Goal: Transaction & Acquisition: Purchase product/service

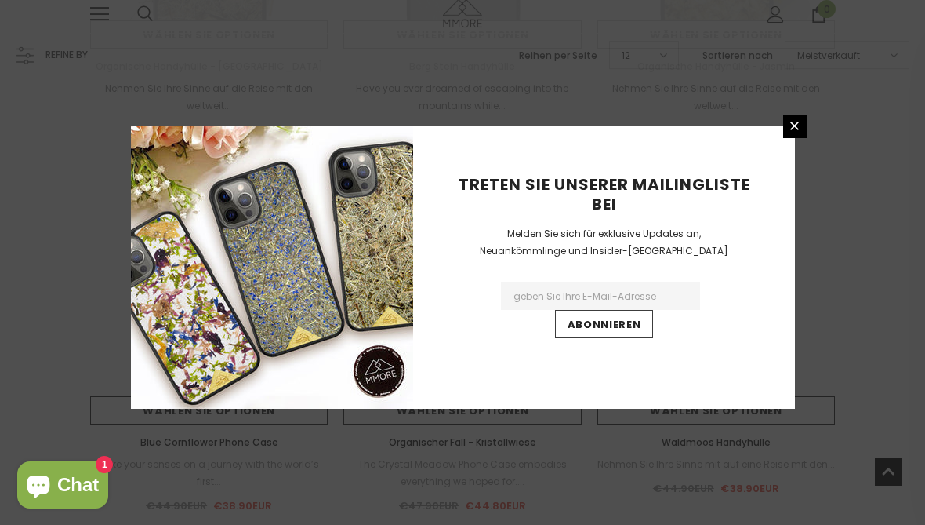
scroll to position [776, 0]
click at [789, 133] on icon at bounding box center [794, 125] width 13 height 13
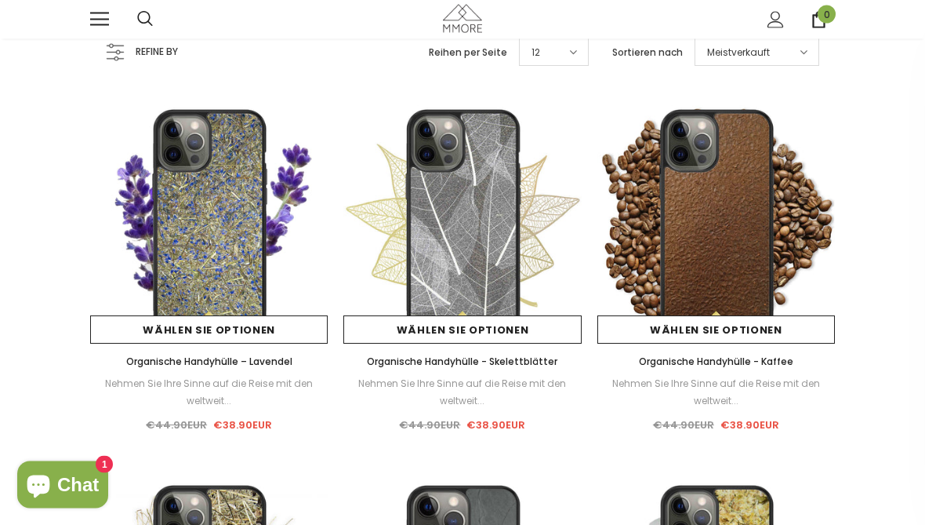
scroll to position [81, 0]
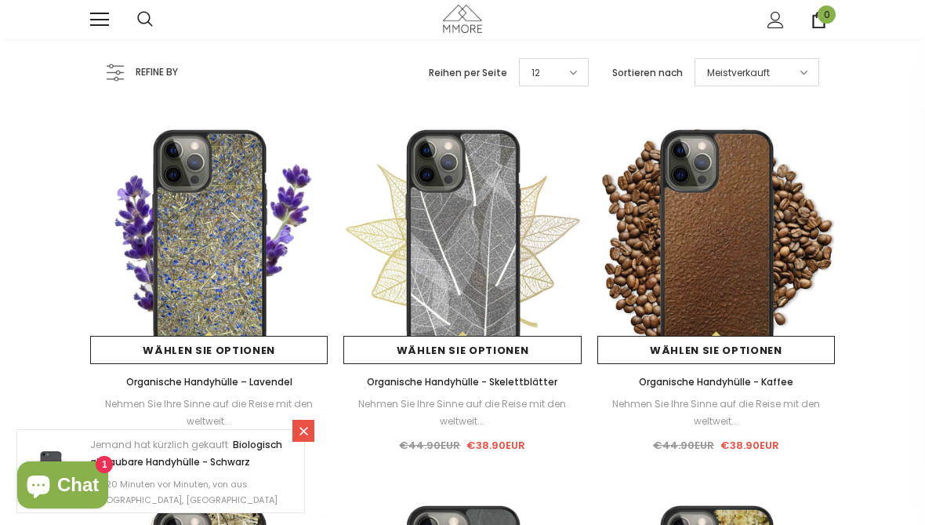
click at [513, 288] on img at bounding box center [463, 244] width 238 height 238
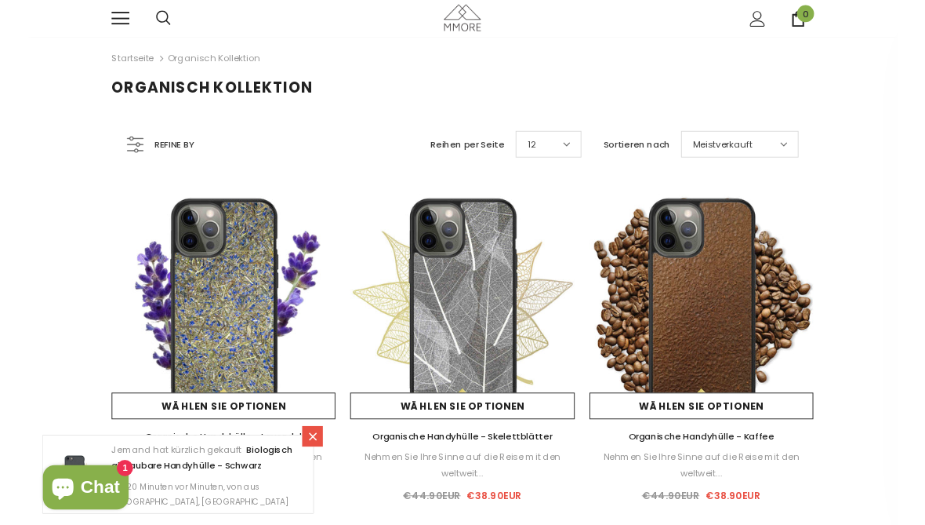
scroll to position [65, 0]
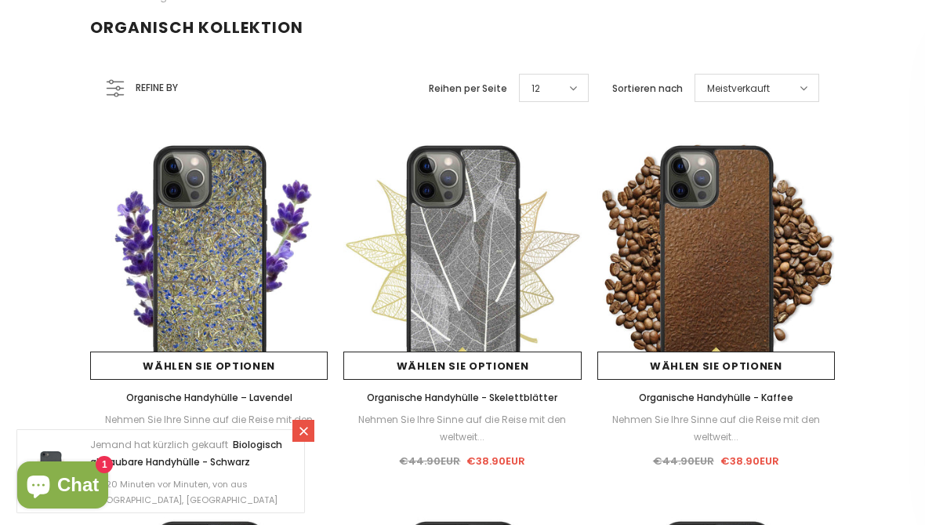
click at [253, 358] on link "Wählen Sie Optionen" at bounding box center [209, 365] width 238 height 28
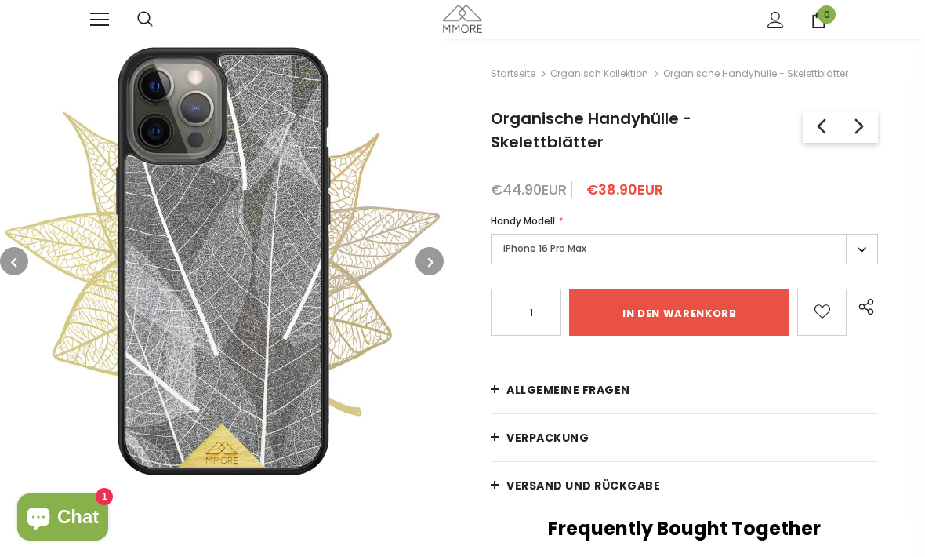
click at [77, 511] on span "Chat" at bounding box center [78, 517] width 42 height 24
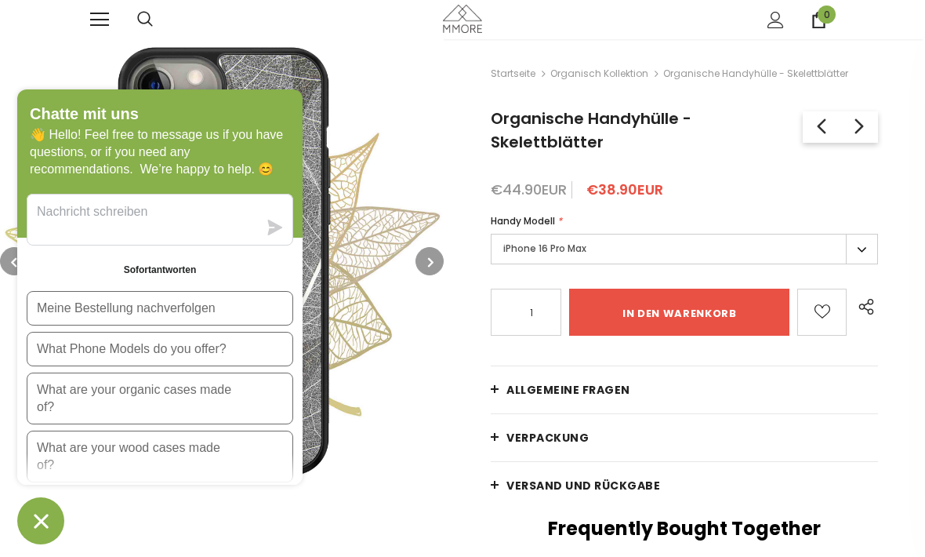
click at [372, 351] on img at bounding box center [222, 261] width 444 height 444
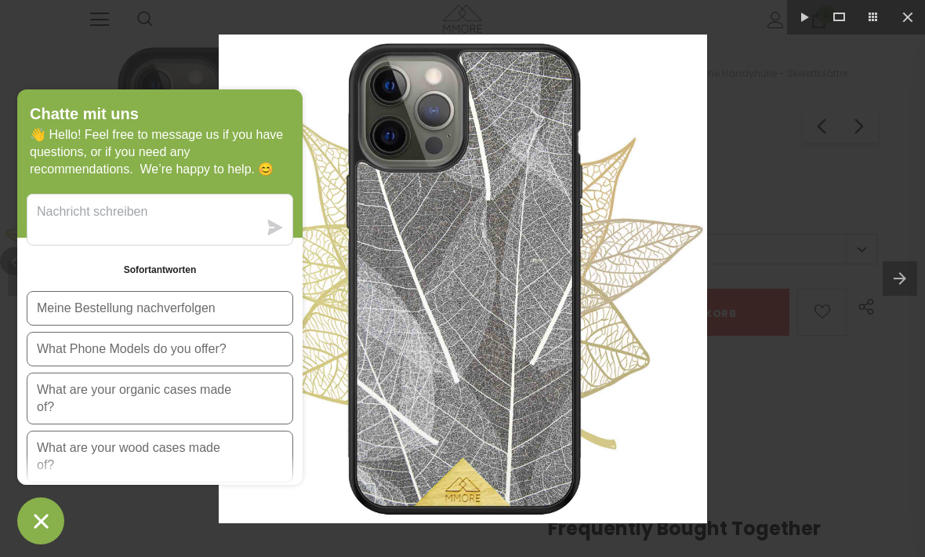
click at [236, 522] on div "Chatte mit uns 👋 Hello! Feel free to message us if you have questions, or if yo…" at bounding box center [159, 316] width 285 height 455
click at [49, 526] on icon "Chat-Fenster" at bounding box center [41, 521] width 24 height 24
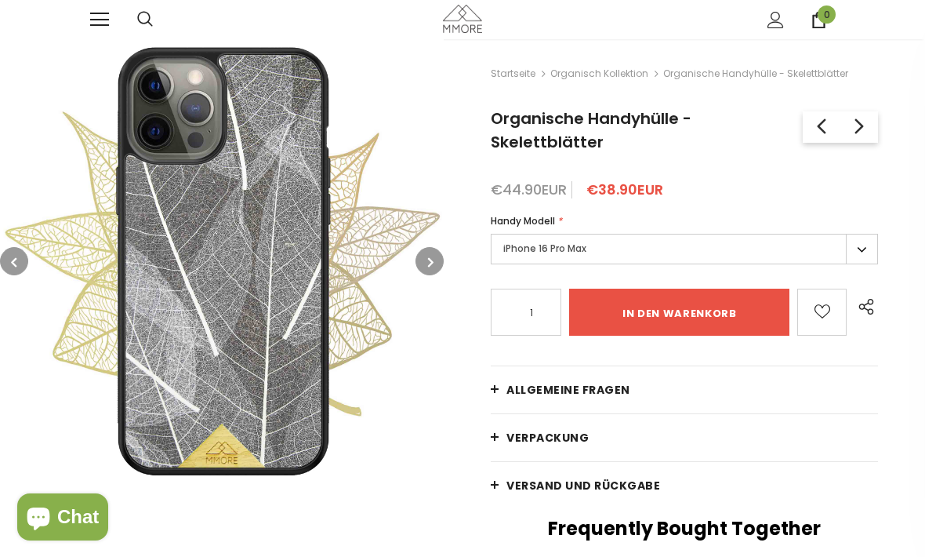
click at [436, 277] on img at bounding box center [222, 261] width 444 height 444
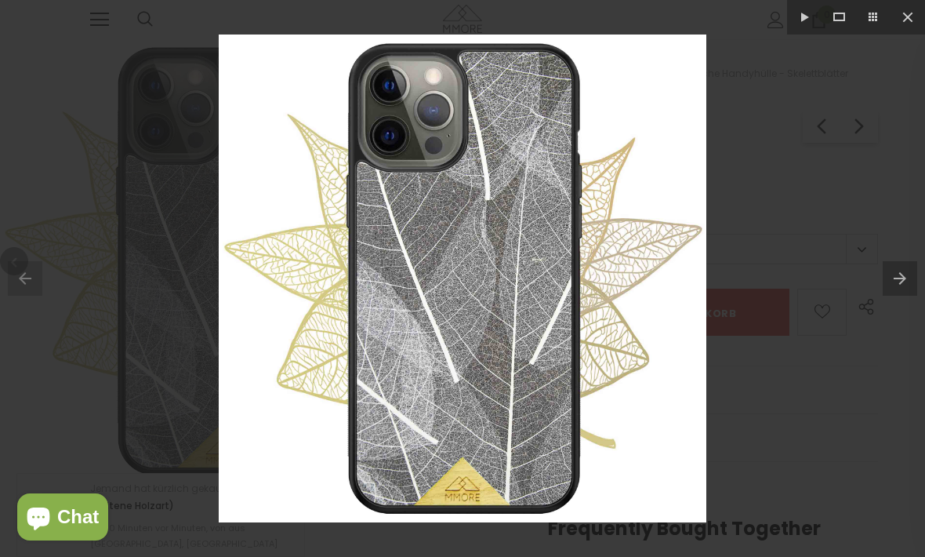
click at [922, 13] on button at bounding box center [908, 17] width 35 height 35
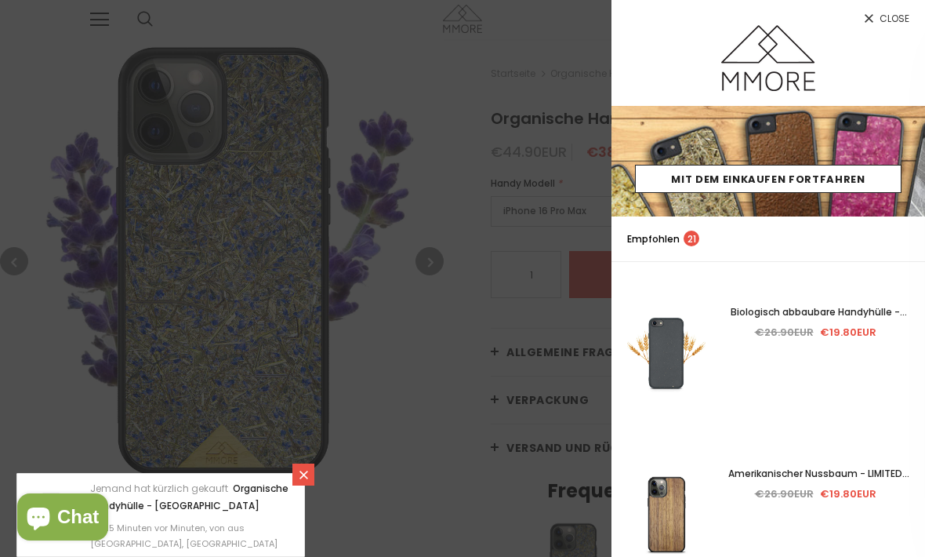
click at [297, 469] on icon at bounding box center [303, 474] width 13 height 13
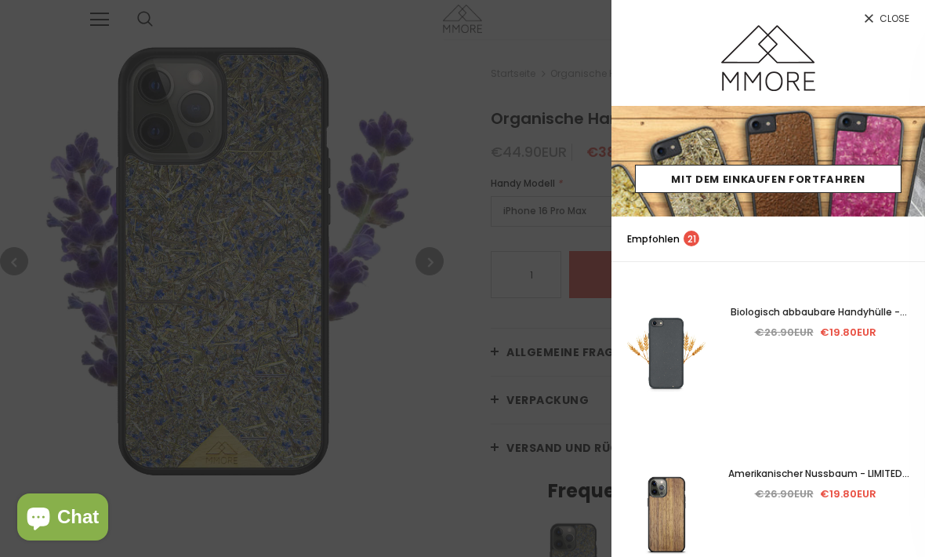
click at [895, 15] on span "Close" at bounding box center [895, 18] width 30 height 9
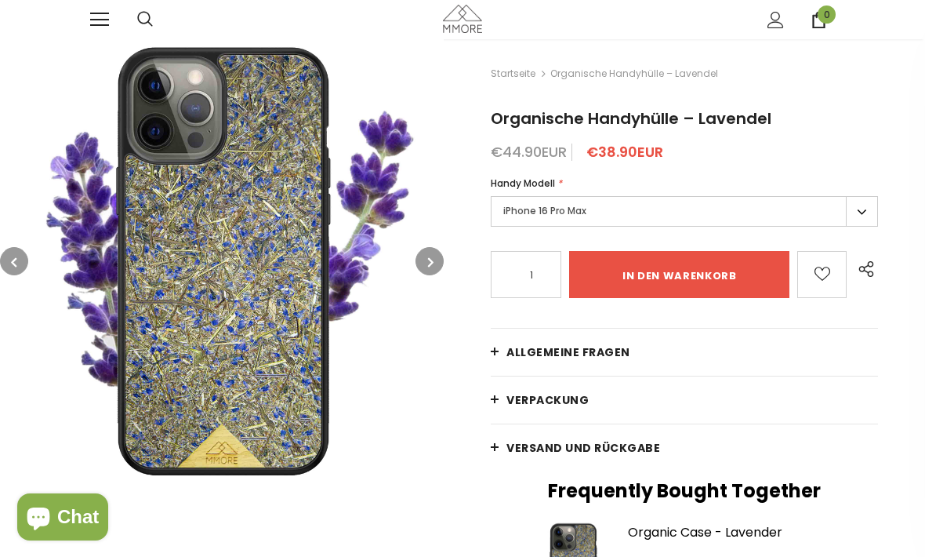
click at [895, 14] on div "im Trend dempus Probe" at bounding box center [462, 19] width 925 height 39
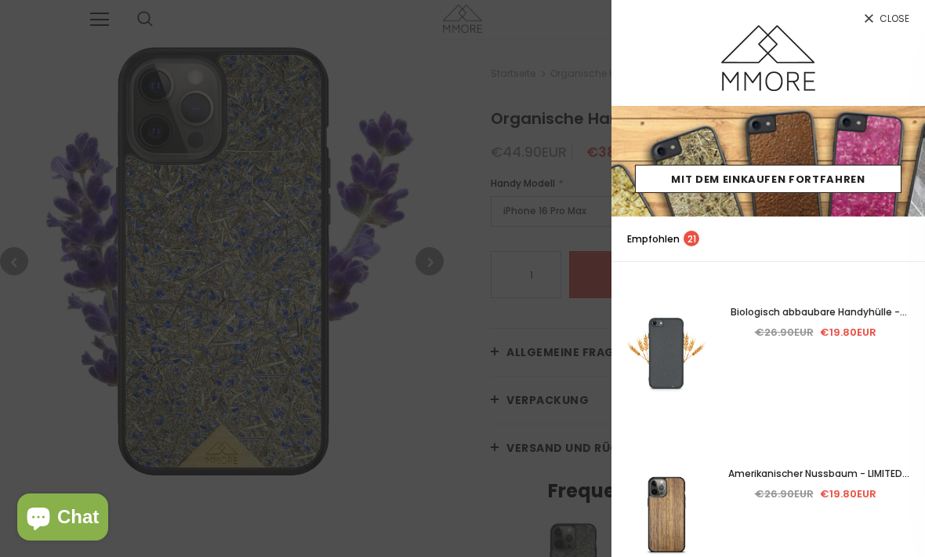
click at [876, 24] on icon at bounding box center [869, 18] width 13 height 13
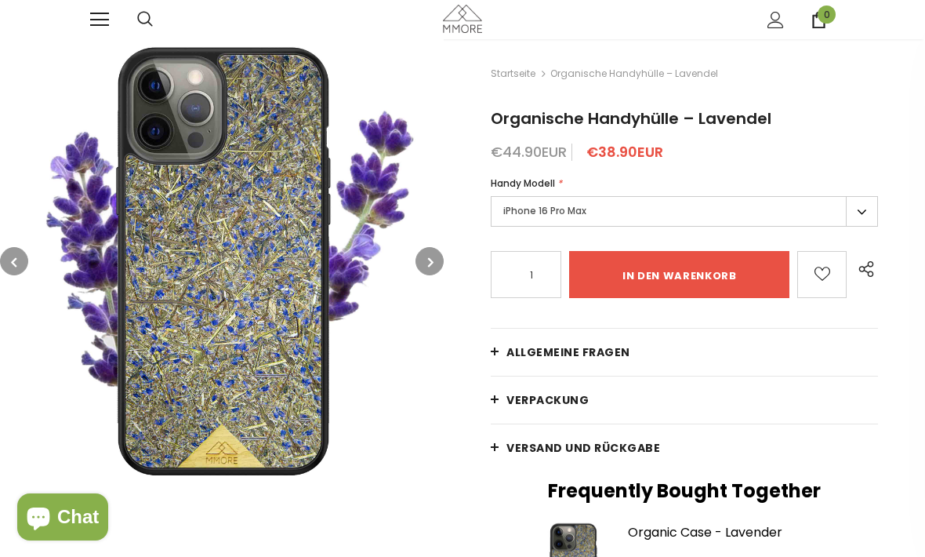
click at [656, 209] on label "iPhone 16 Pro Max" at bounding box center [684, 211] width 387 height 31
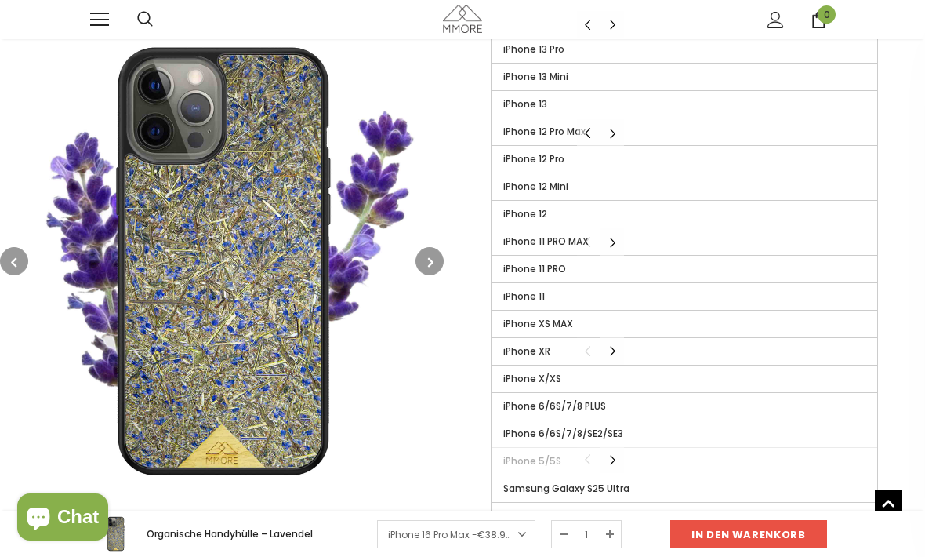
scroll to position [580, 0]
click at [653, 344] on label "iPhone XR" at bounding box center [685, 351] width 386 height 27
click at [0, 0] on input "iPhone XR" at bounding box center [0, 0] width 0 height 0
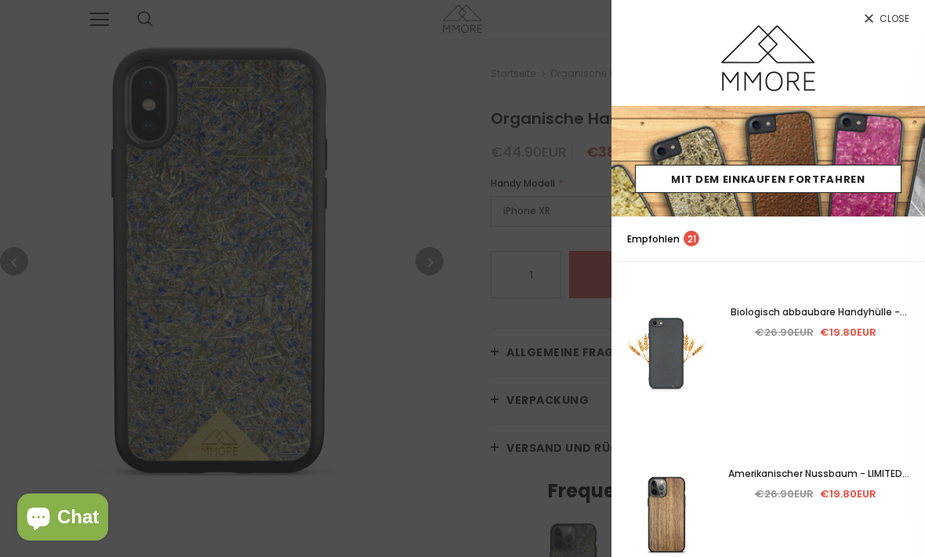
click at [887, 20] on span "Close" at bounding box center [895, 18] width 30 height 9
click at [874, 23] on icon at bounding box center [869, 18] width 13 height 13
click at [881, 22] on span "Close" at bounding box center [895, 18] width 30 height 9
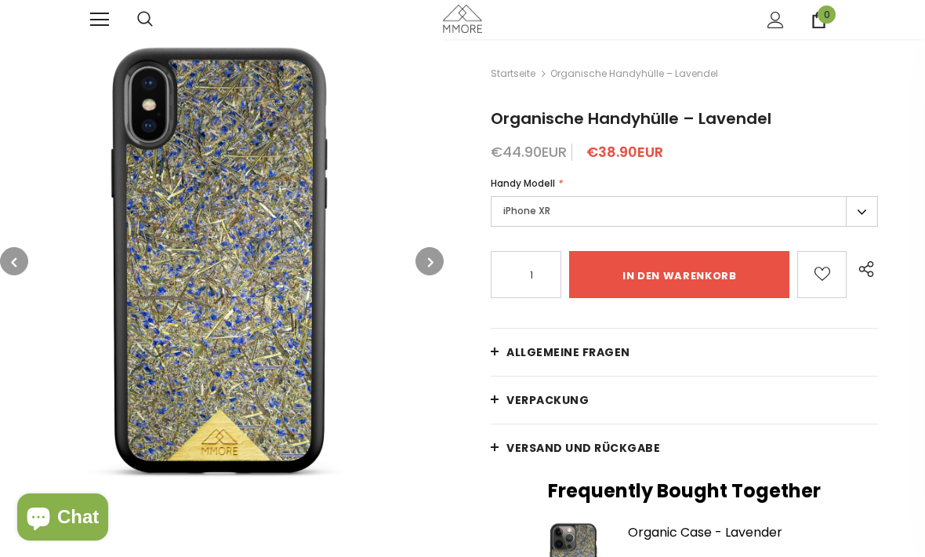
click at [344, 3] on div "im Trend dempus Probe" at bounding box center [462, 19] width 745 height 39
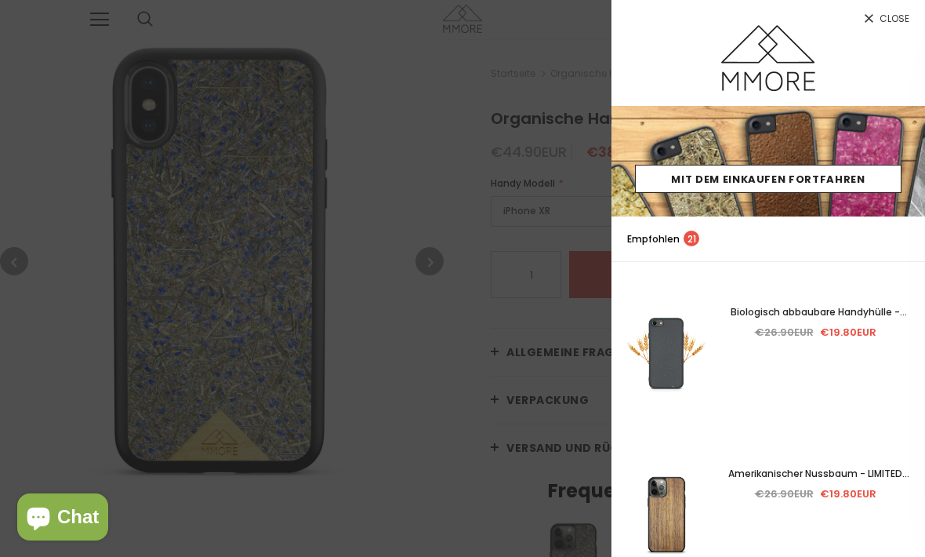
click at [885, 24] on span "Close" at bounding box center [895, 18] width 30 height 9
click at [881, 17] on span "Close" at bounding box center [895, 18] width 30 height 9
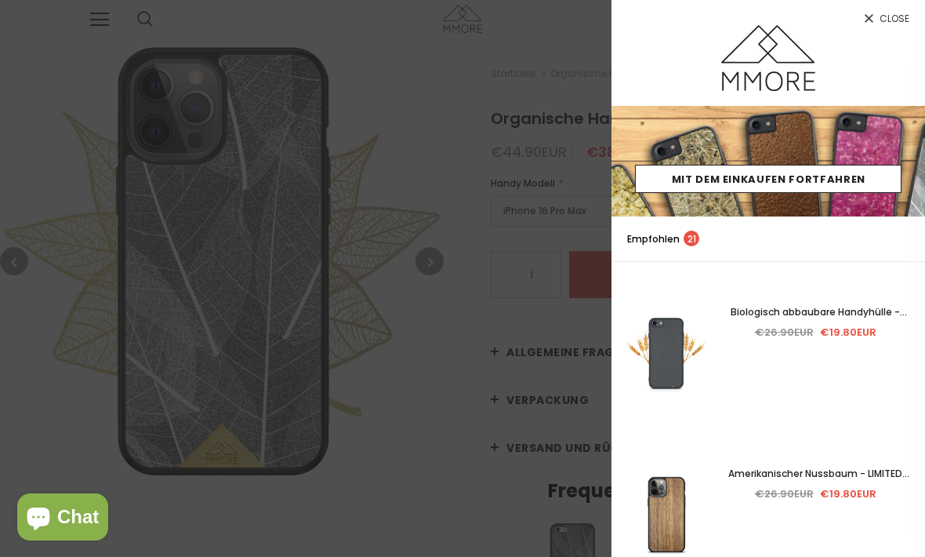
click at [872, 20] on icon at bounding box center [869, 18] width 9 height 9
click at [874, 19] on icon at bounding box center [869, 18] width 13 height 13
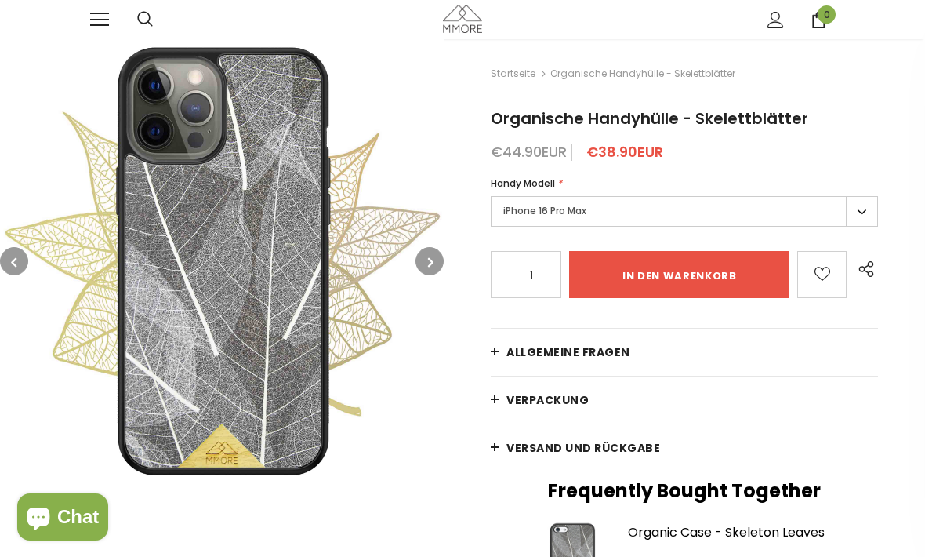
click at [879, 16] on div "im Trend dempus Probe" at bounding box center [462, 19] width 925 height 39
click at [572, 1] on div "im Trend dempus Probe" at bounding box center [462, 19] width 745 height 39
click at [650, 210] on label "iPhone 16 Pro Max" at bounding box center [684, 211] width 387 height 31
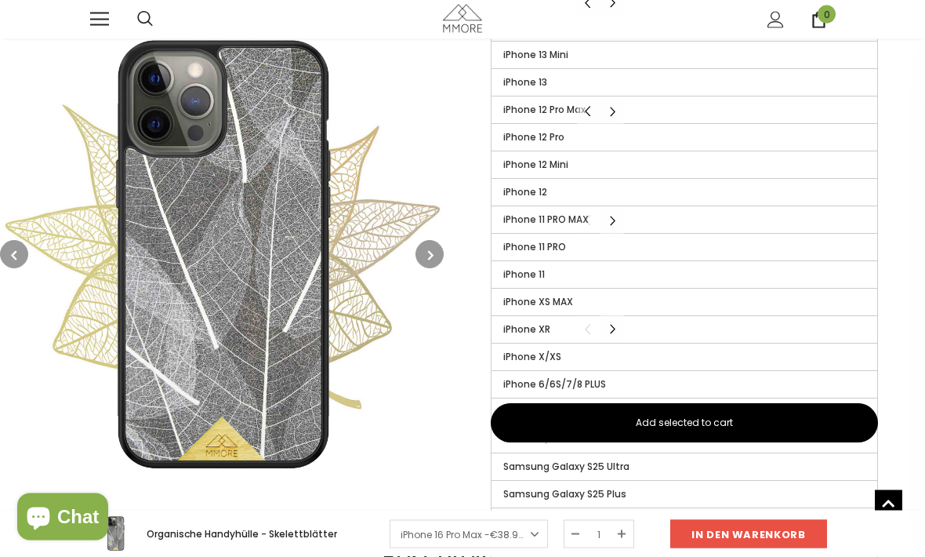
scroll to position [602, 0]
click at [629, 330] on label "iPhone XR" at bounding box center [685, 329] width 386 height 27
click at [0, 0] on input "iPhone XR" at bounding box center [0, 0] width 0 height 0
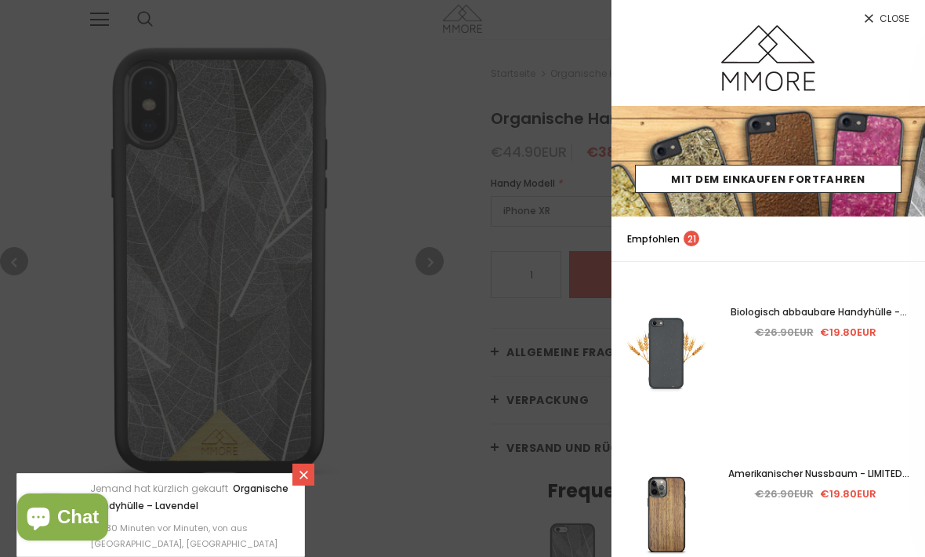
click at [890, 14] on span "Close" at bounding box center [895, 18] width 30 height 9
click at [895, 20] on span "Close" at bounding box center [895, 18] width 30 height 9
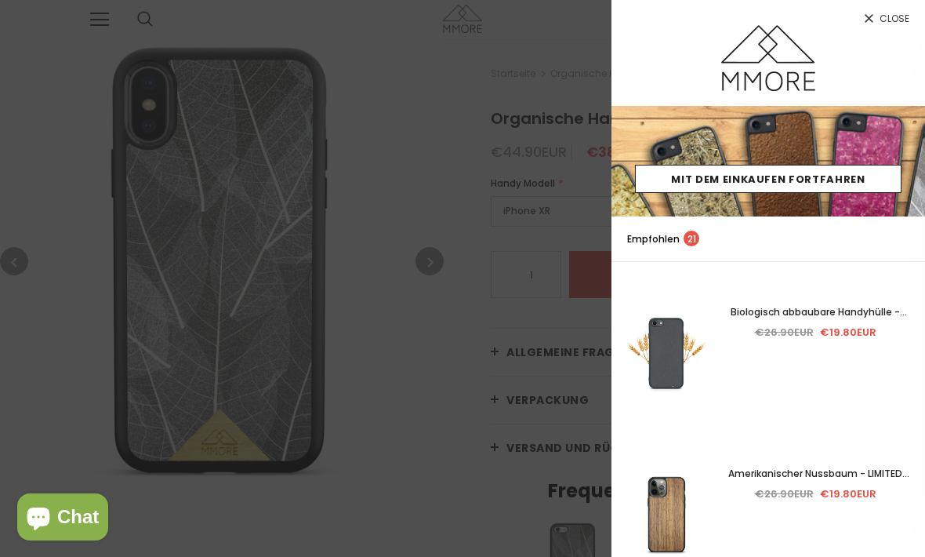
click at [881, 22] on span "Close" at bounding box center [895, 18] width 30 height 9
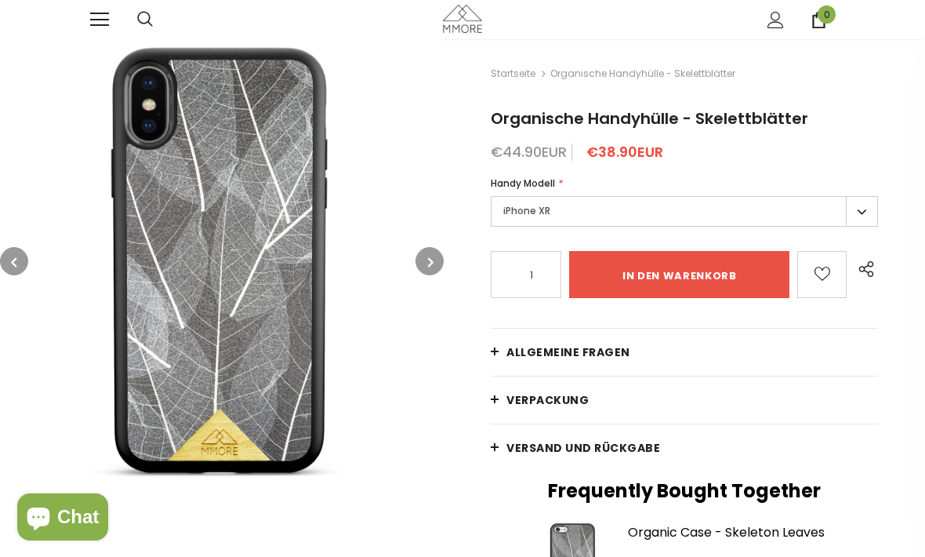
click at [252, 427] on img at bounding box center [222, 261] width 444 height 444
click at [571, 4] on div at bounding box center [460, 19] width 553 height 31
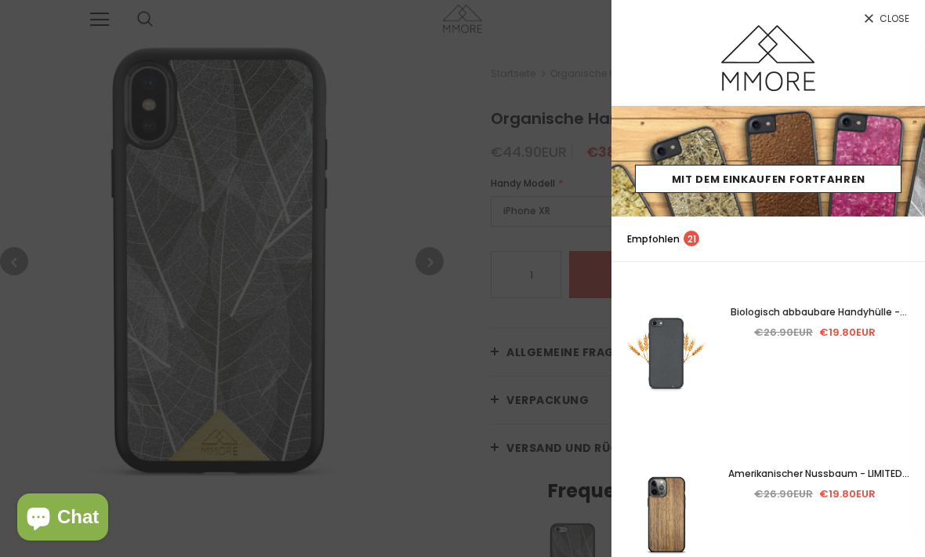
click at [887, 14] on span "Close" at bounding box center [895, 18] width 30 height 9
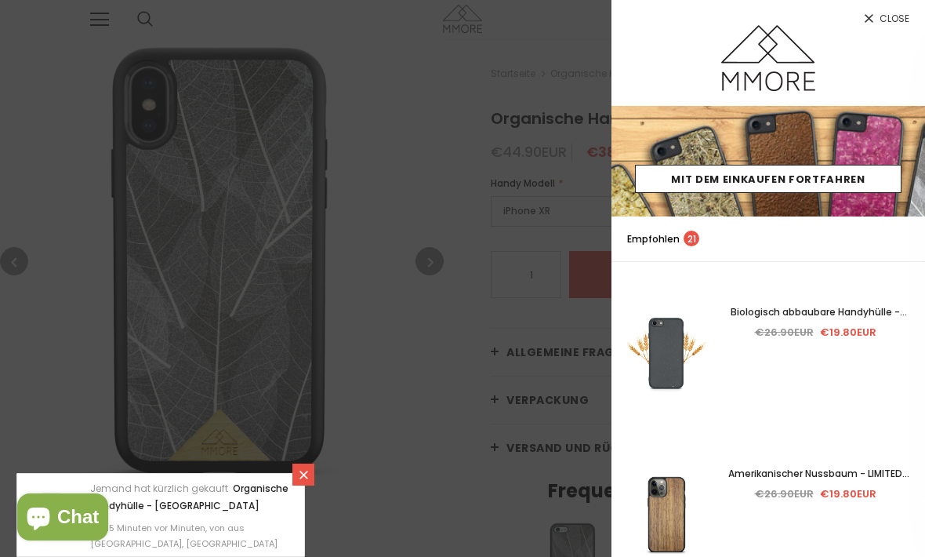
click at [873, 11] on link "Close" at bounding box center [769, 12] width 314 height 25
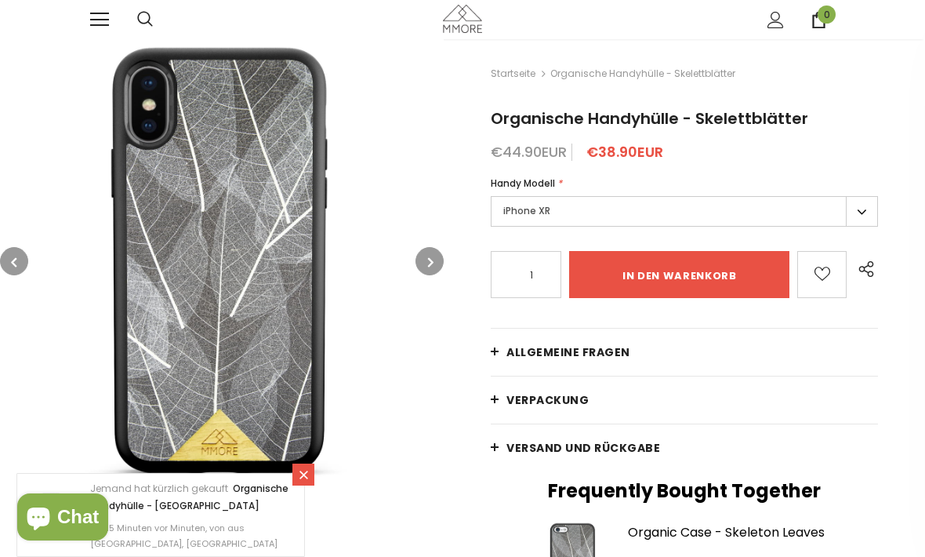
click at [873, 11] on div "im Trend dempus Probe" at bounding box center [462, 19] width 925 height 39
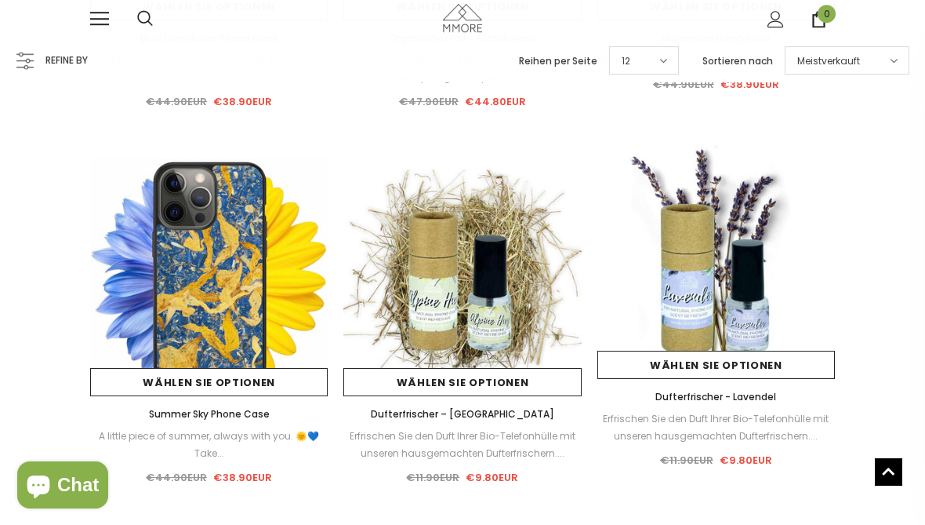
scroll to position [1176, 0]
click at [816, 365] on link "Wählen Sie Optionen" at bounding box center [717, 365] width 238 height 28
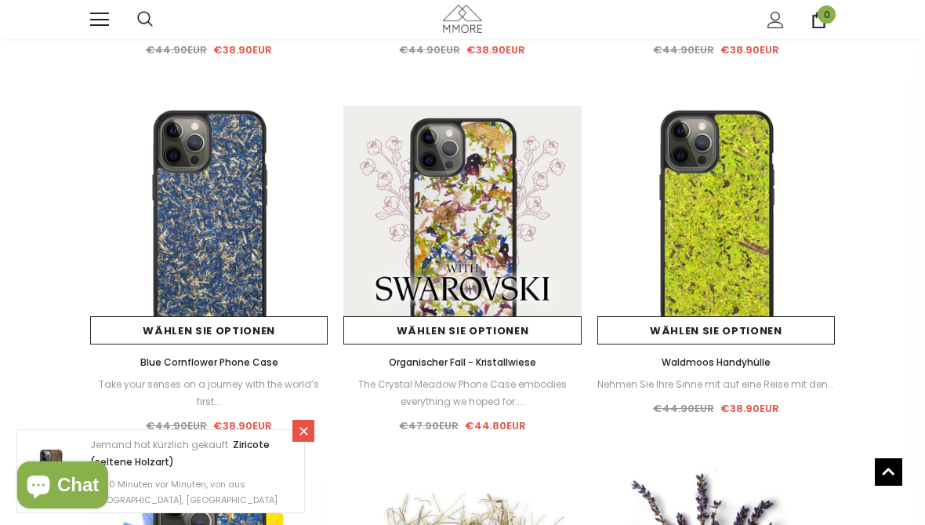
scroll to position [852, 0]
click at [286, 339] on link "Wählen Sie Optionen" at bounding box center [209, 331] width 238 height 28
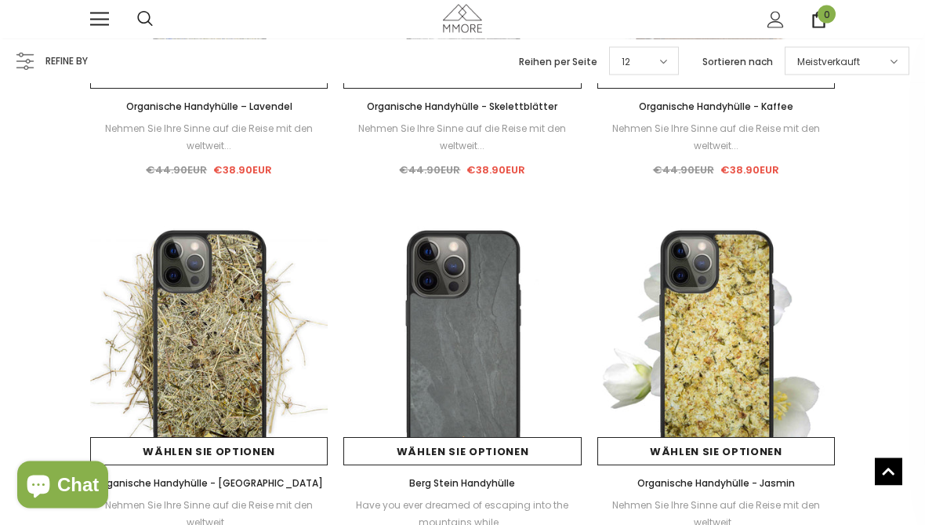
scroll to position [358, 0]
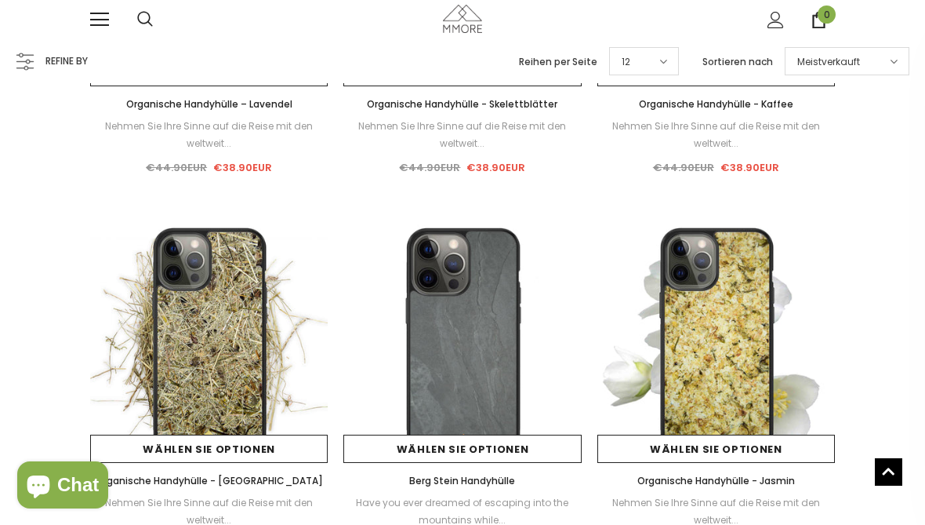
click at [276, 446] on link "Wählen Sie Optionen" at bounding box center [209, 448] width 238 height 28
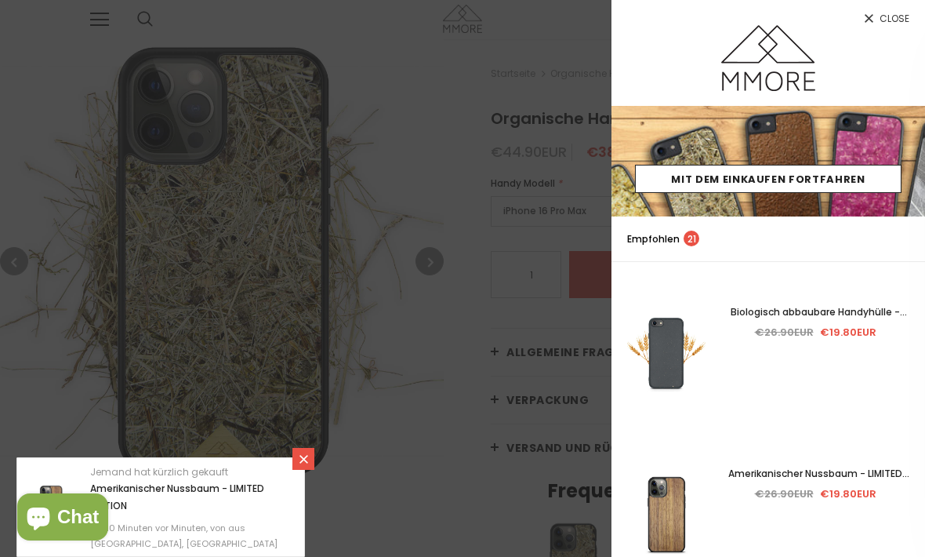
click at [885, 24] on span "Close" at bounding box center [895, 18] width 30 height 9
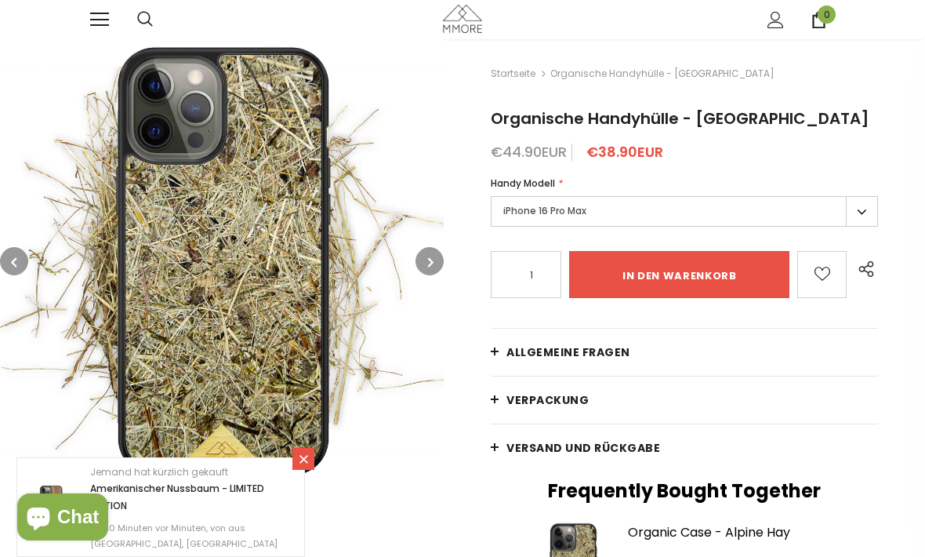
click at [849, 218] on label "iPhone 16 Pro Max" at bounding box center [684, 211] width 387 height 31
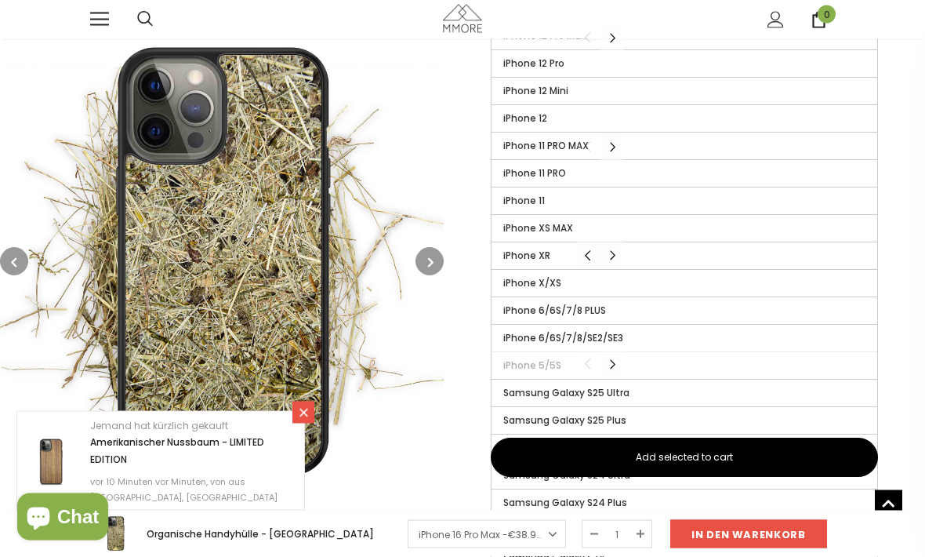
scroll to position [683, 0]
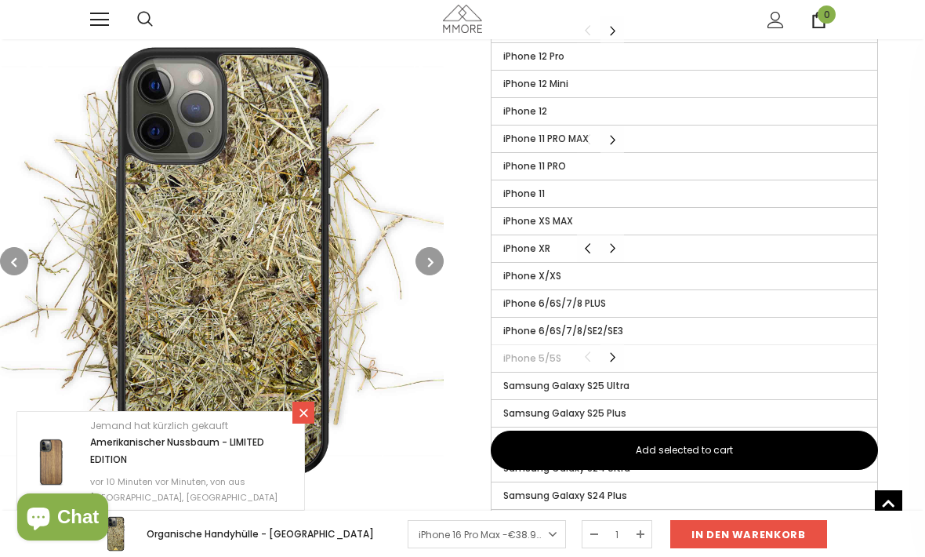
click at [616, 250] on button "Carousel Navigation" at bounding box center [613, 247] width 24 height 27
click at [584, 247] on button "Carousel Navigation" at bounding box center [589, 247] width 24 height 27
click at [625, 243] on label "iPhone XR" at bounding box center [685, 248] width 386 height 27
click at [0, 0] on input "iPhone XR" at bounding box center [0, 0] width 0 height 0
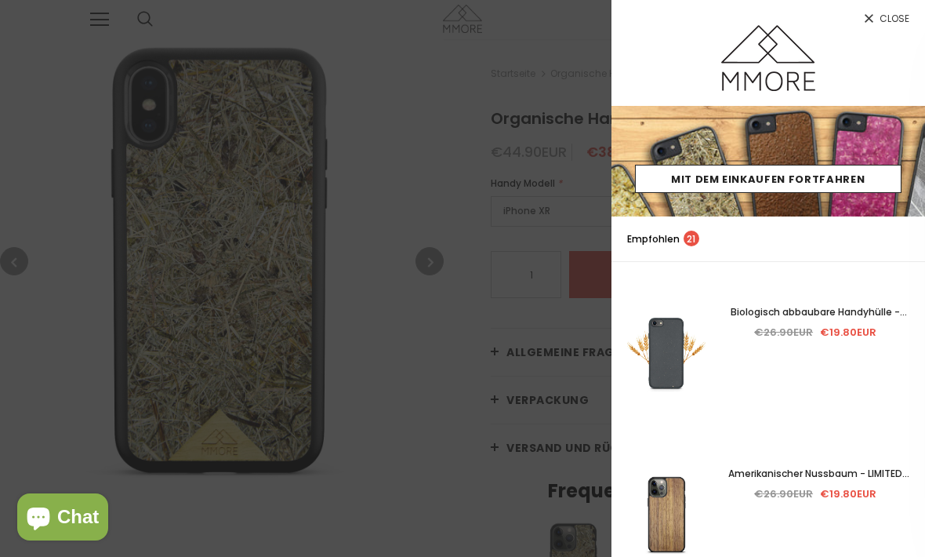
click at [874, 16] on icon at bounding box center [869, 18] width 13 height 13
click at [891, 20] on span "Close" at bounding box center [895, 18] width 30 height 9
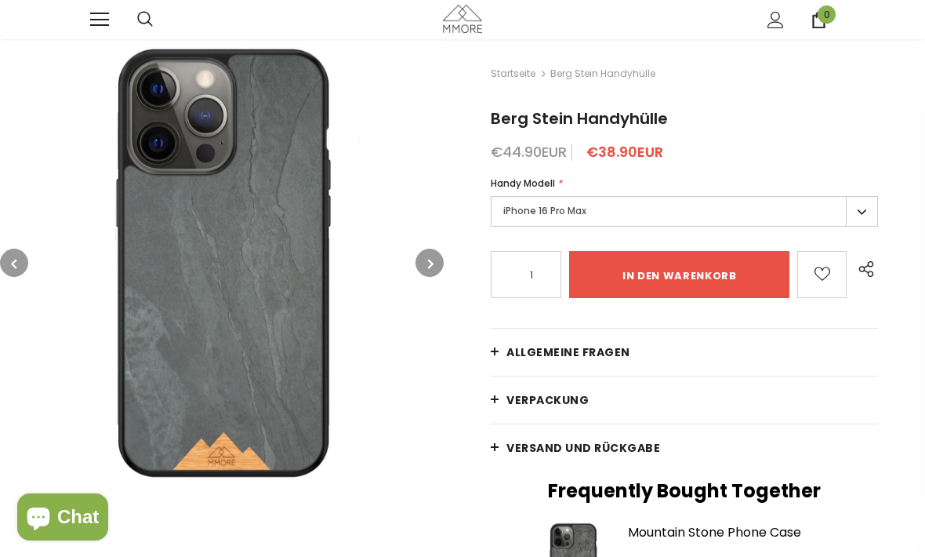
click at [629, 209] on label "iPhone 16 Pro Max" at bounding box center [684, 211] width 387 height 31
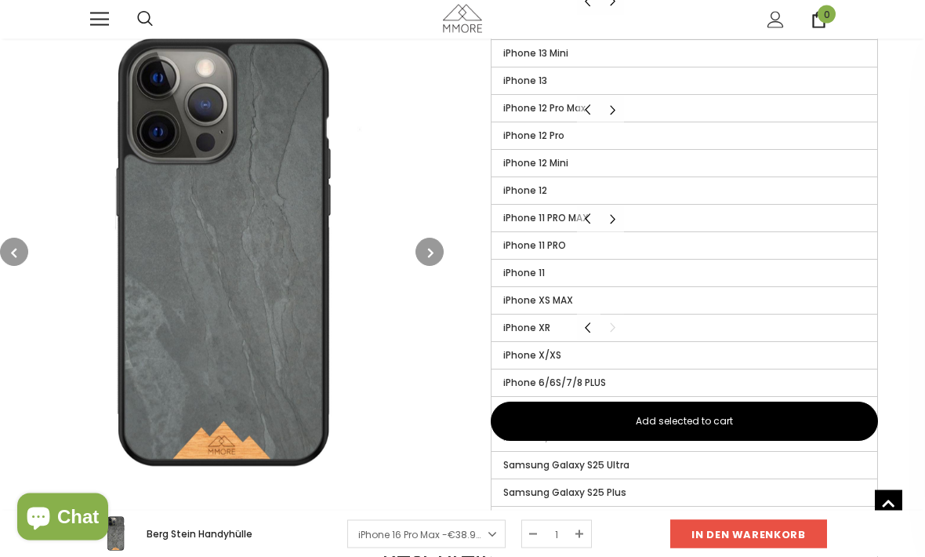
scroll to position [604, 0]
click at [644, 325] on label "iPhone XR" at bounding box center [685, 327] width 386 height 27
click at [0, 0] on input "iPhone XR" at bounding box center [0, 0] width 0 height 0
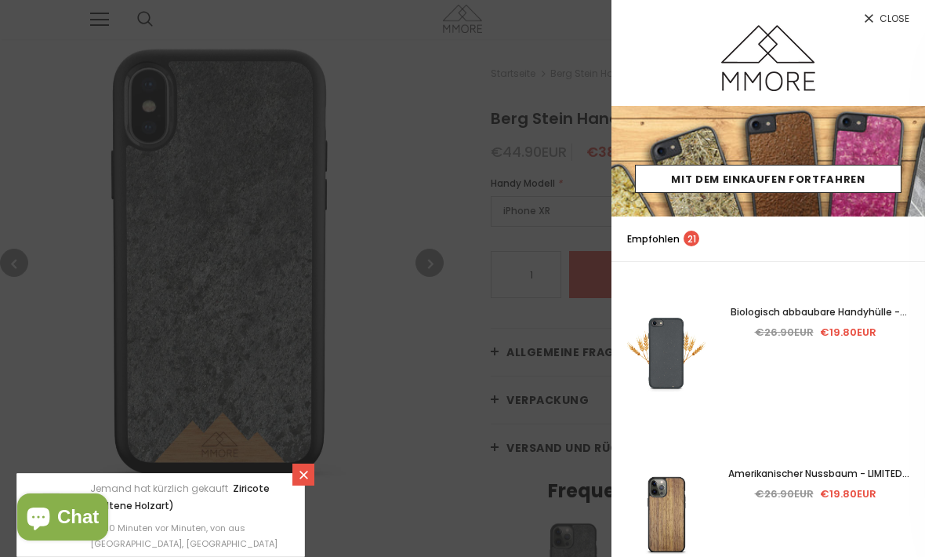
click at [888, 20] on span "Close" at bounding box center [895, 18] width 30 height 9
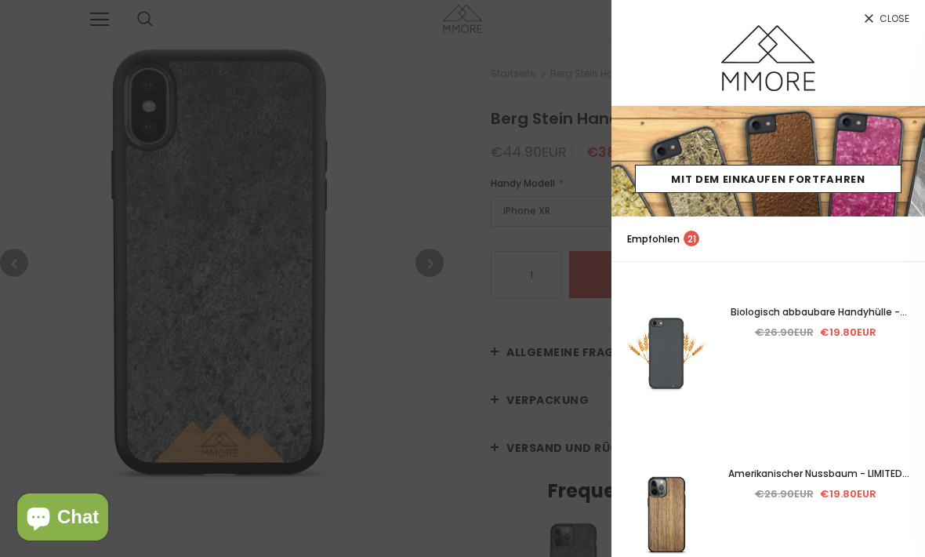
click at [875, 20] on icon at bounding box center [869, 18] width 13 height 13
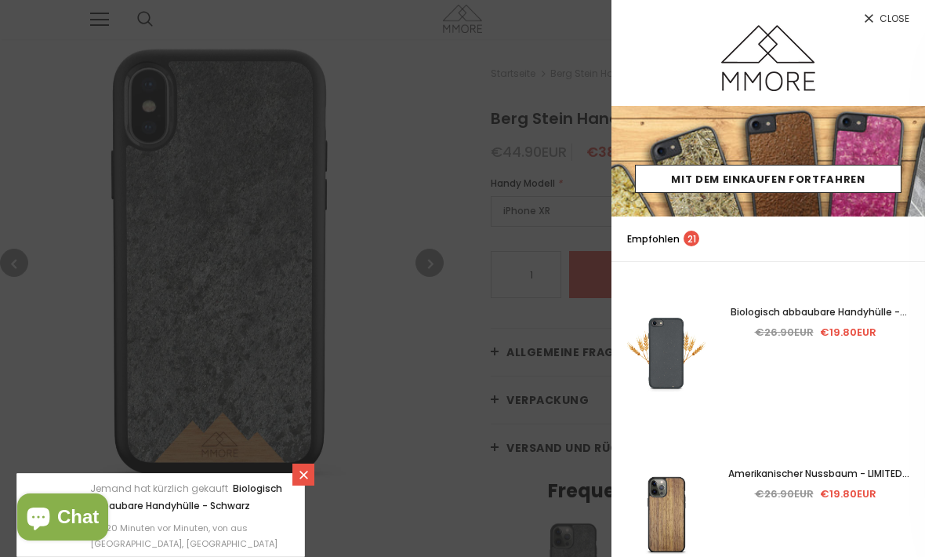
click at [873, 16] on icon at bounding box center [869, 18] width 9 height 9
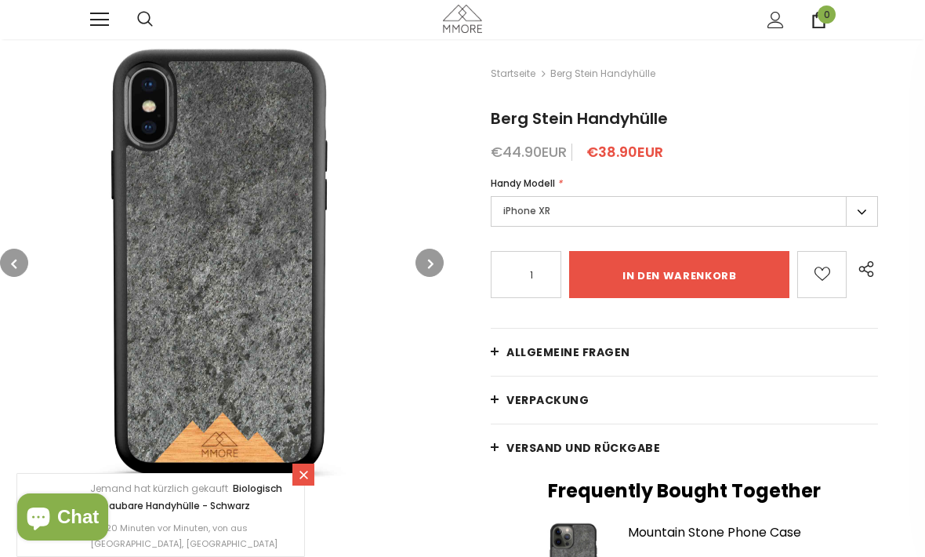
click at [416, 264] on img at bounding box center [222, 263] width 444 height 444
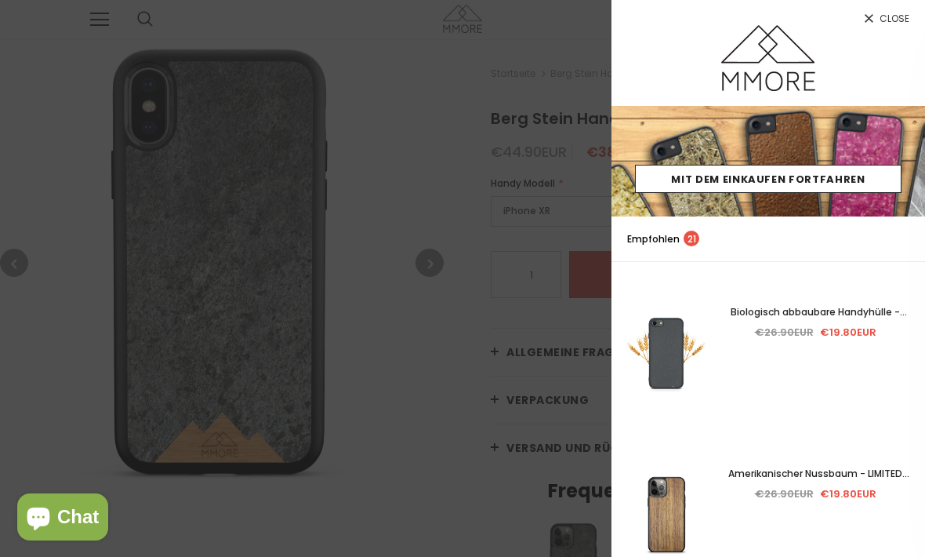
click at [900, 14] on span "Close" at bounding box center [895, 18] width 30 height 9
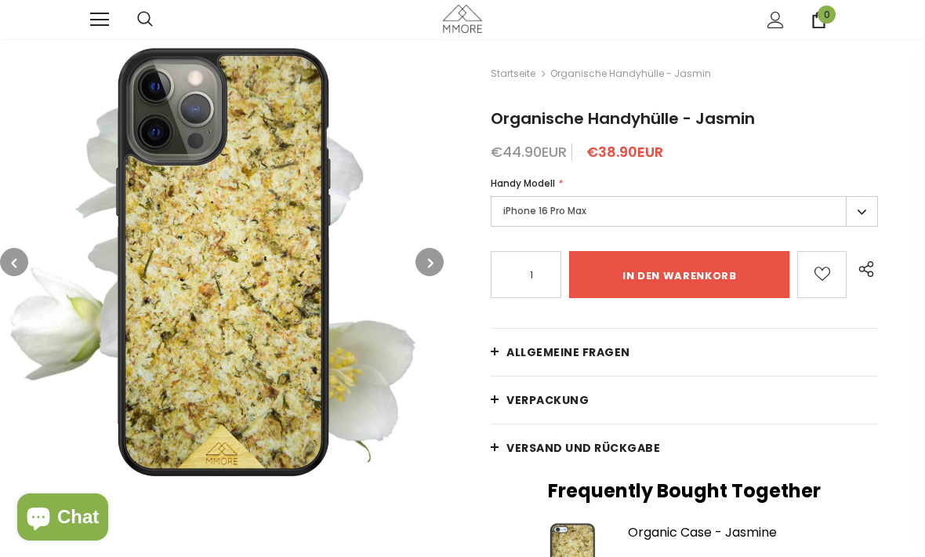
click at [863, 211] on label "iPhone 16 Pro Max" at bounding box center [684, 211] width 387 height 31
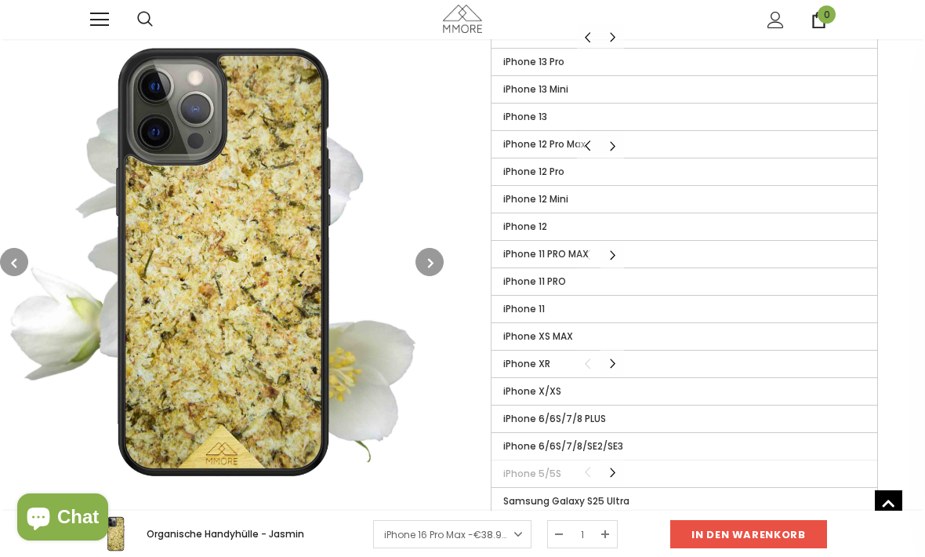
scroll to position [573, 0]
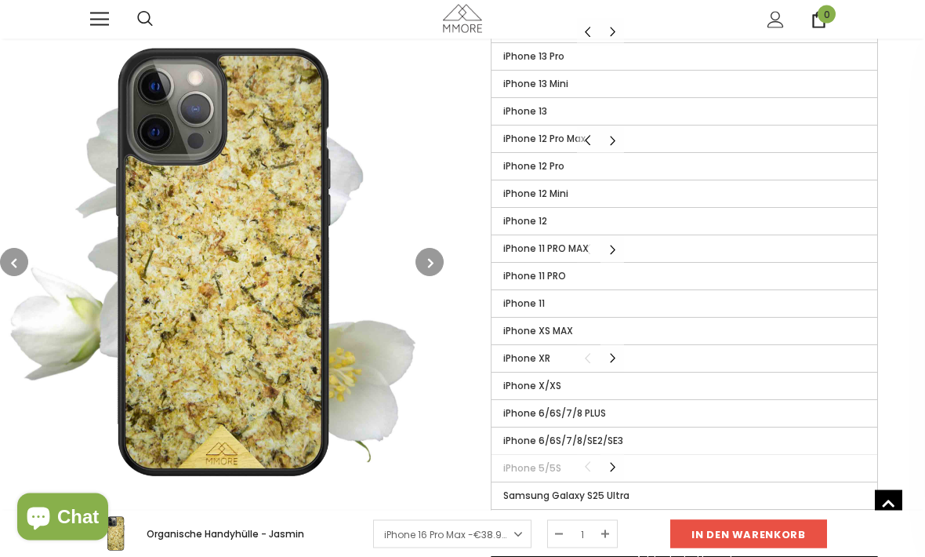
click at [753, 355] on label "iPhone XR" at bounding box center [685, 359] width 386 height 27
click at [0, 0] on input "iPhone XR" at bounding box center [0, 0] width 0 height 0
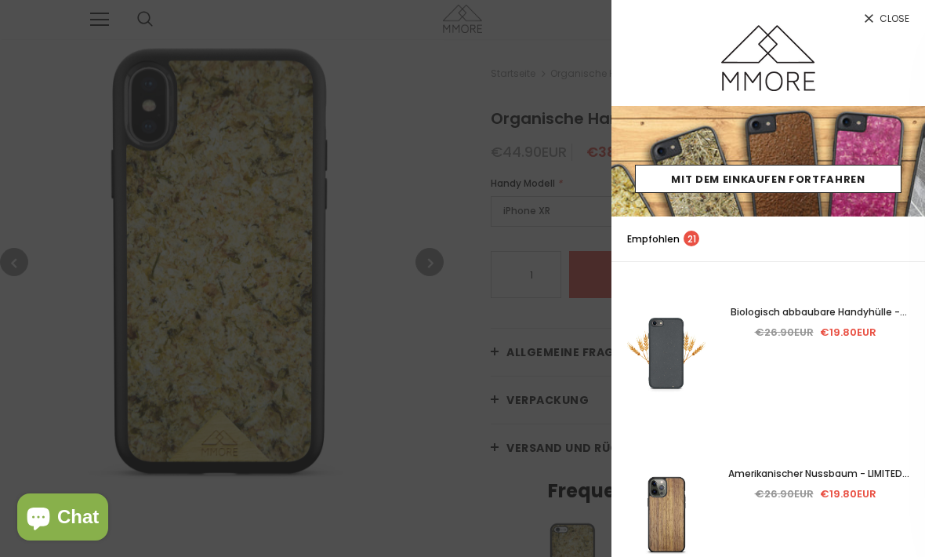
click at [865, 15] on icon at bounding box center [869, 18] width 13 height 13
click at [863, 24] on icon at bounding box center [869, 18] width 13 height 13
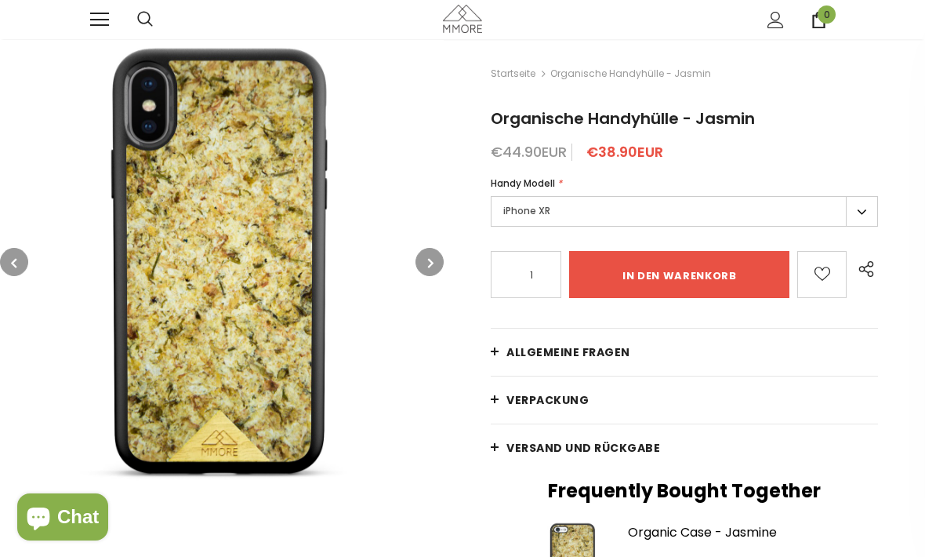
click at [876, 28] on div "im Trend dempus Probe" at bounding box center [462, 19] width 925 height 39
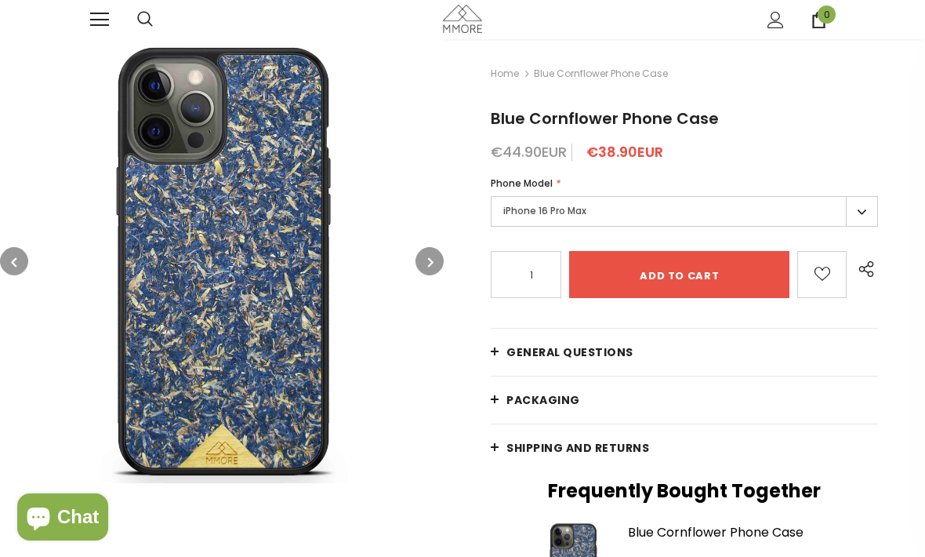
click at [603, 205] on label "iPhone 16 Pro Max" at bounding box center [684, 211] width 387 height 31
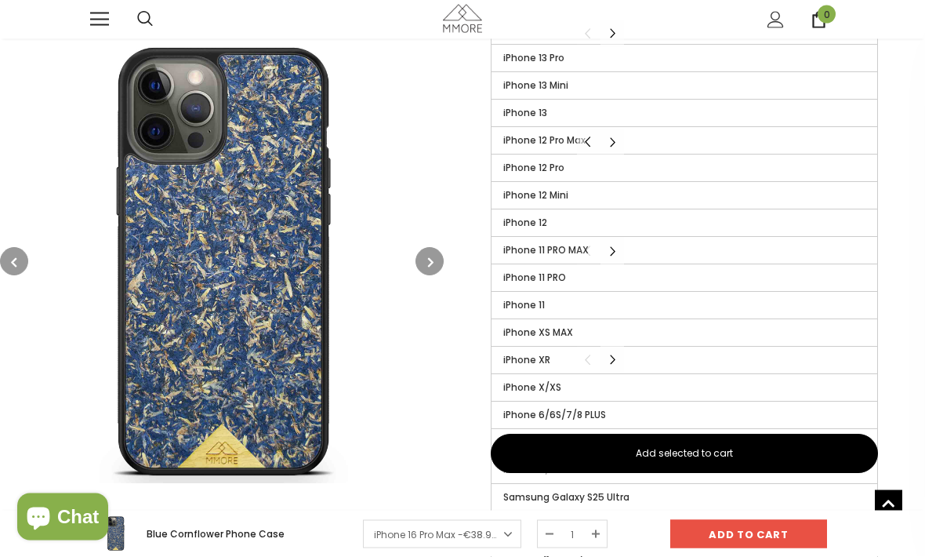
scroll to position [572, 0]
click at [598, 367] on label "iPhone XR" at bounding box center [685, 360] width 386 height 27
click at [0, 0] on input "iPhone XR" at bounding box center [0, 0] width 0 height 0
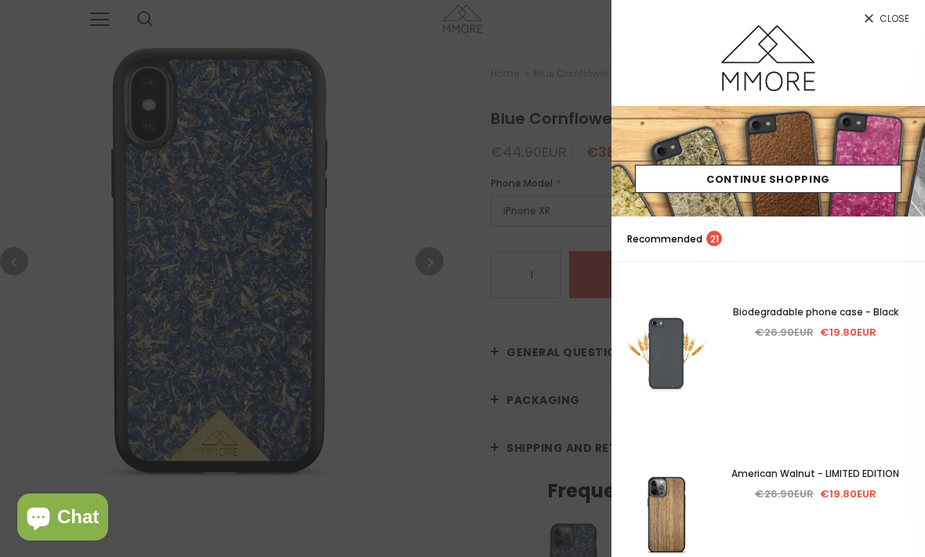
click at [874, 19] on icon at bounding box center [869, 18] width 13 height 13
click at [878, 24] on link "Close" at bounding box center [769, 12] width 314 height 25
click at [878, 16] on link "Close" at bounding box center [769, 12] width 314 height 25
click at [896, 5] on link "Close" at bounding box center [769, 12] width 314 height 25
click at [892, 21] on span "Close" at bounding box center [895, 18] width 30 height 9
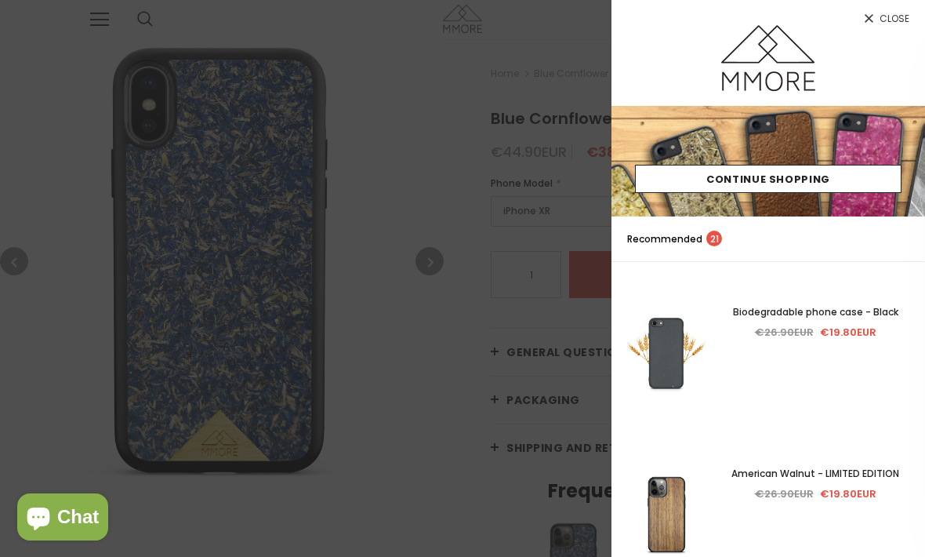
click at [882, 20] on span "Close" at bounding box center [895, 18] width 30 height 9
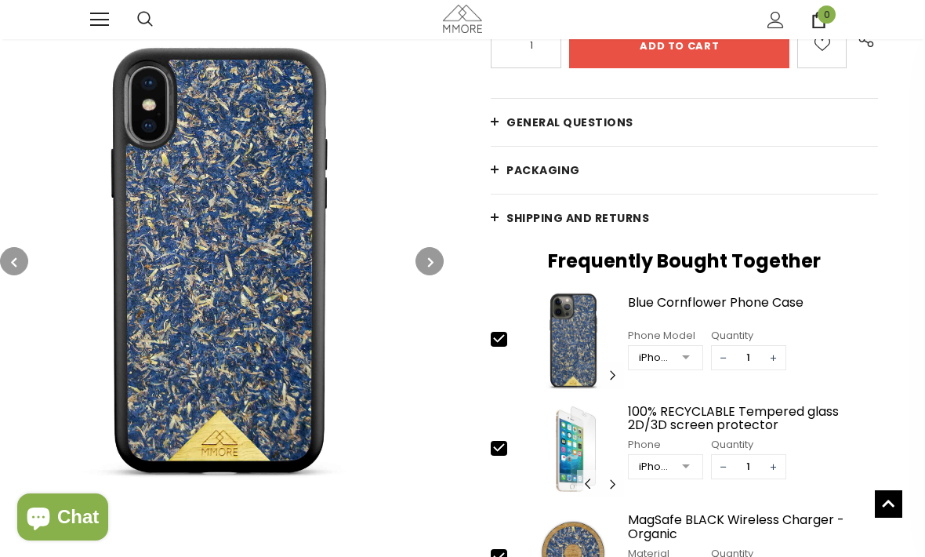
click at [892, 556] on div "Home Blue Cornflower Phone Case Blue Cornflower Phone Case €44.90EUR €38.90EUR …" at bounding box center [685, 339] width 482 height 1060
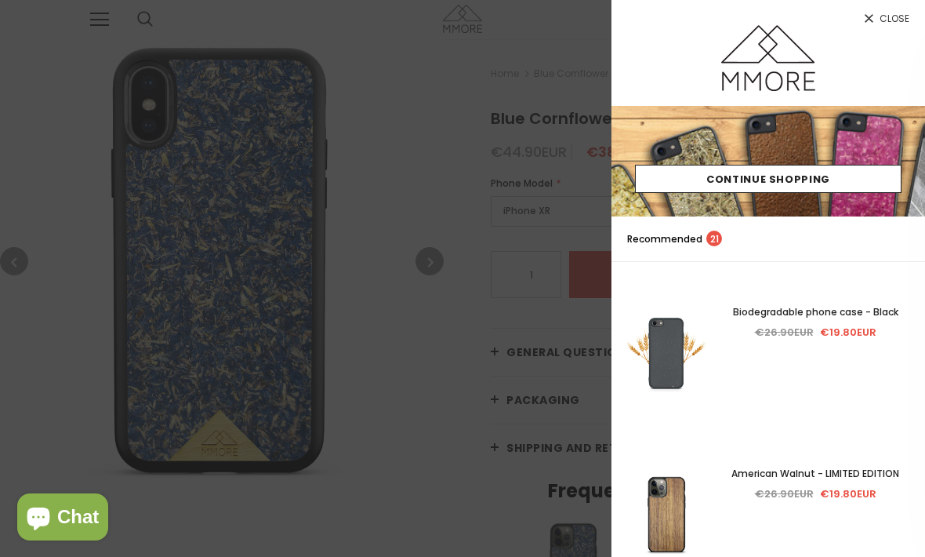
click at [885, 20] on span "Close" at bounding box center [895, 18] width 30 height 9
click at [879, 24] on link "Close" at bounding box center [769, 12] width 314 height 25
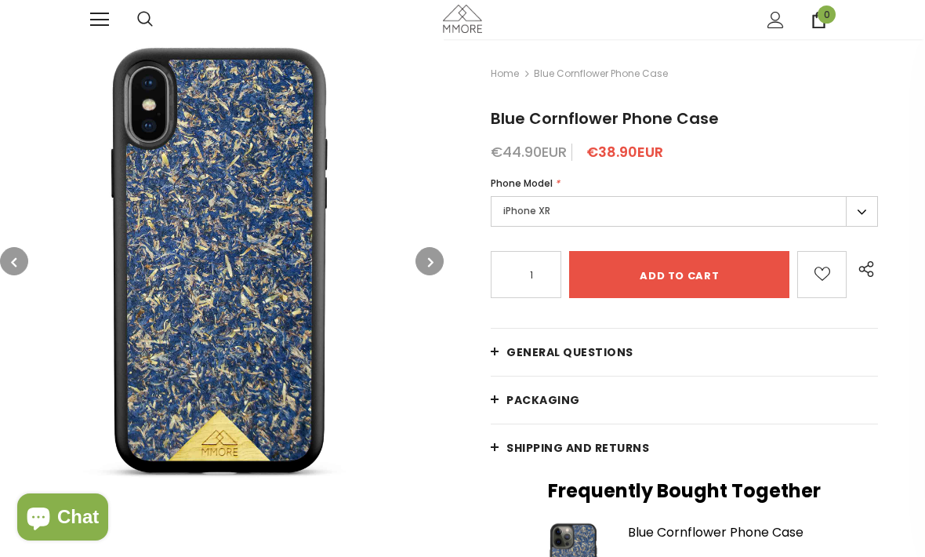
click at [859, 215] on label "iPhone XR" at bounding box center [684, 211] width 387 height 31
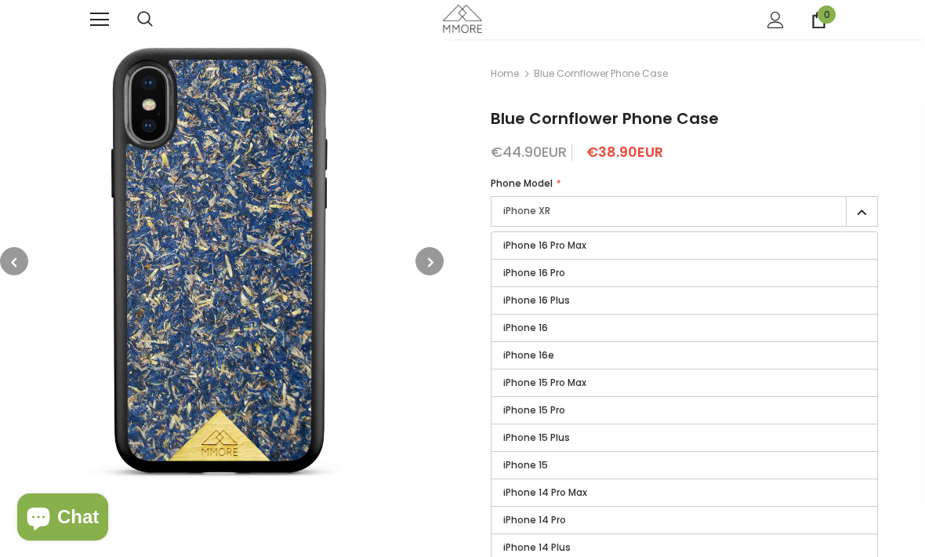
click at [593, 356] on label "iPhone 16e" at bounding box center [685, 355] width 386 height 27
click at [0, 0] on input "iPhone 16e" at bounding box center [0, 0] width 0 height 0
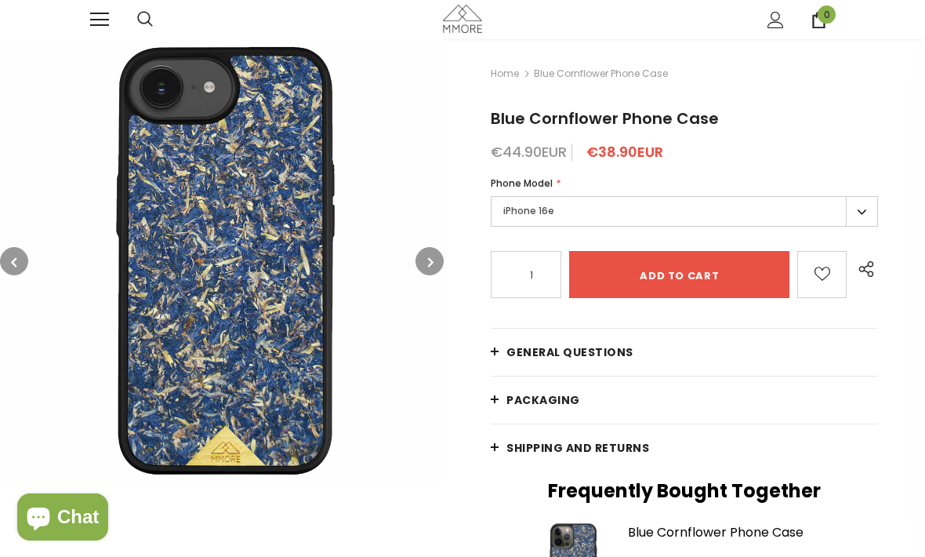
click at [723, 212] on label "iPhone 16e" at bounding box center [684, 211] width 387 height 31
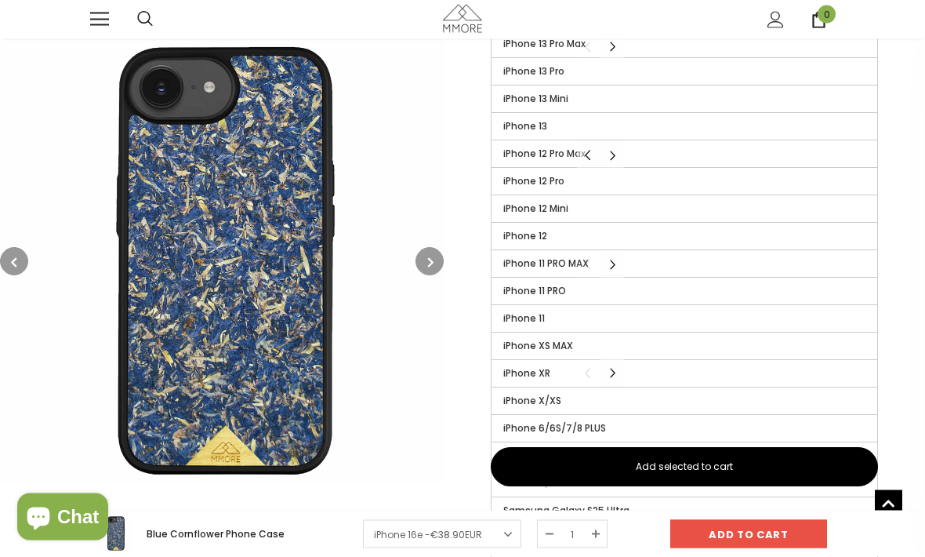
scroll to position [558, 0]
click at [656, 365] on label "iPhone XR" at bounding box center [685, 373] width 386 height 27
click at [0, 0] on input "iPhone XR" at bounding box center [0, 0] width 0 height 0
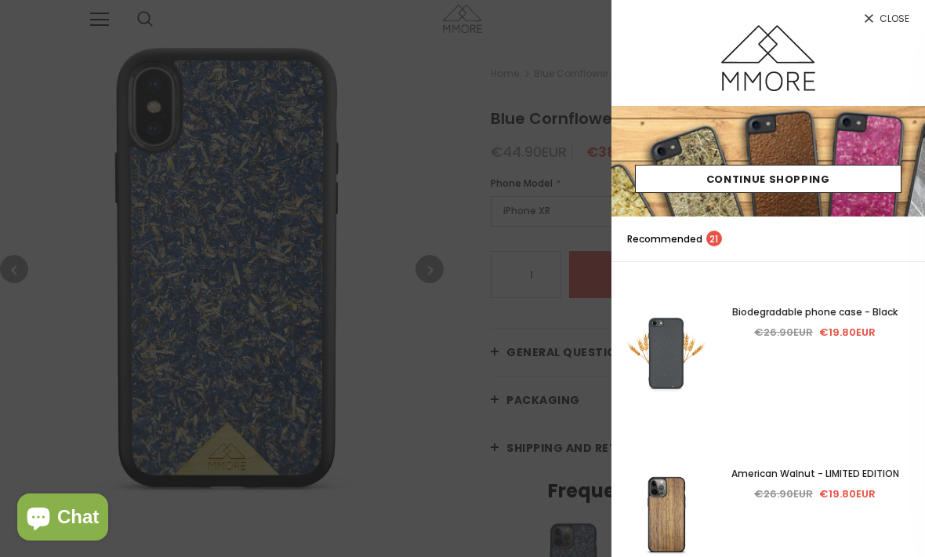
click at [896, 18] on span "Close" at bounding box center [895, 18] width 30 height 9
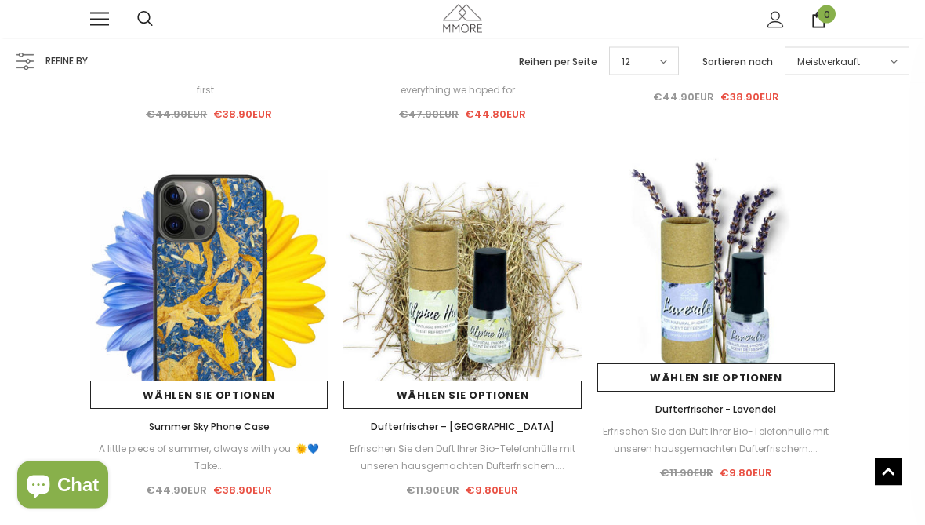
scroll to position [1164, 0]
click at [667, 459] on div "Dufterfrischer - Lavendel Erfrischen Sie den Duft Ihrer Bio-Telefonhülle mit un…" at bounding box center [717, 441] width 238 height 81
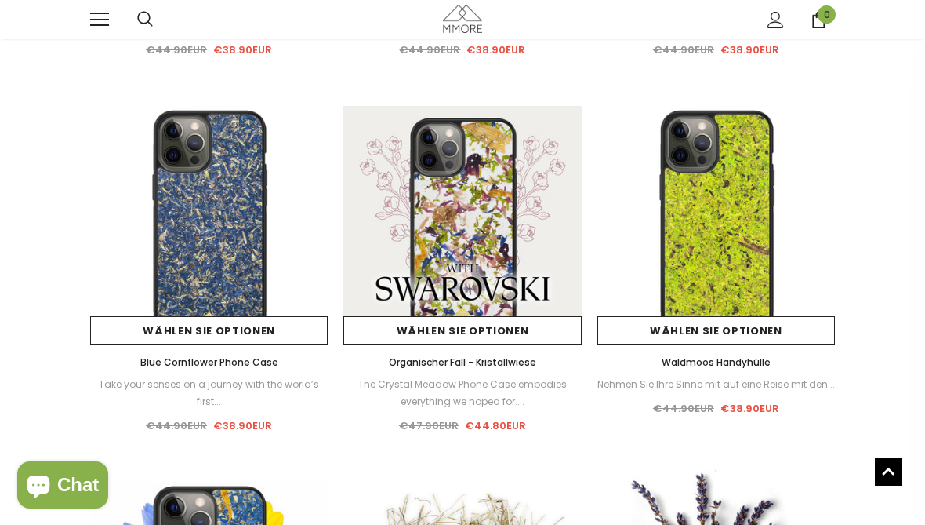
scroll to position [853, 0]
click at [759, 353] on link "Waldmoos Handyhülle" at bounding box center [717, 361] width 238 height 17
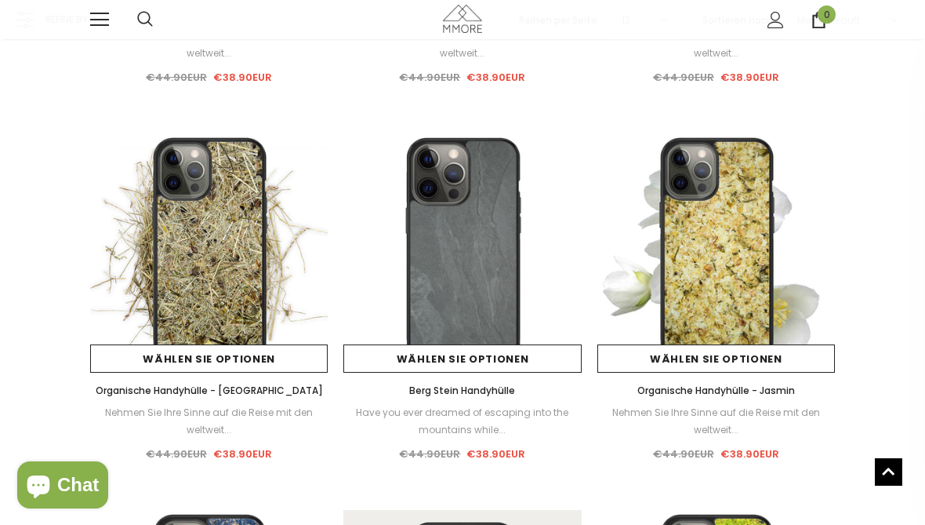
scroll to position [446, 0]
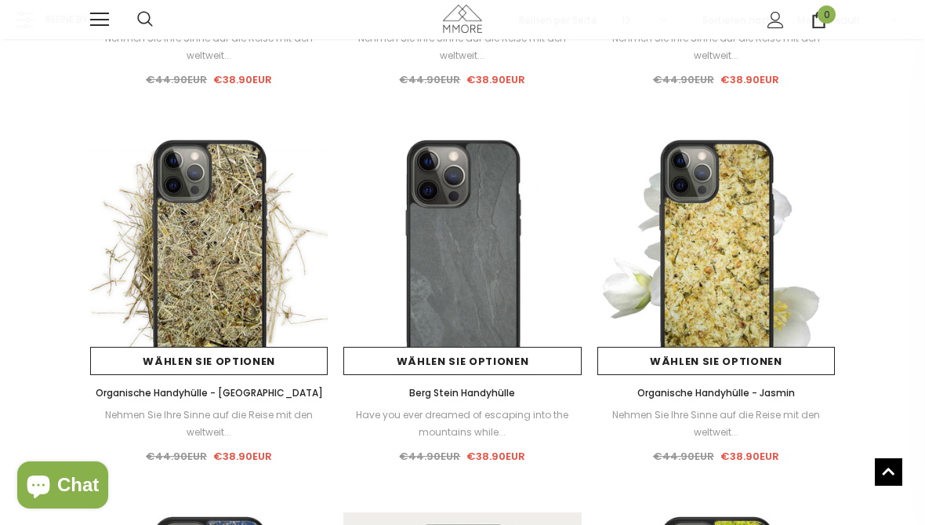
click at [175, 363] on link "Wählen Sie Optionen" at bounding box center [209, 361] width 238 height 28
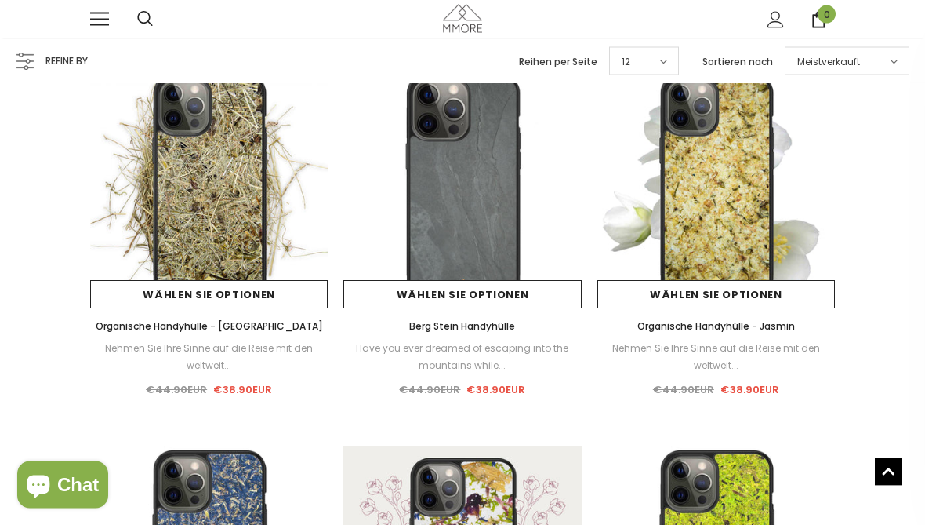
click at [663, 298] on link "Wählen Sie Optionen" at bounding box center [717, 295] width 238 height 28
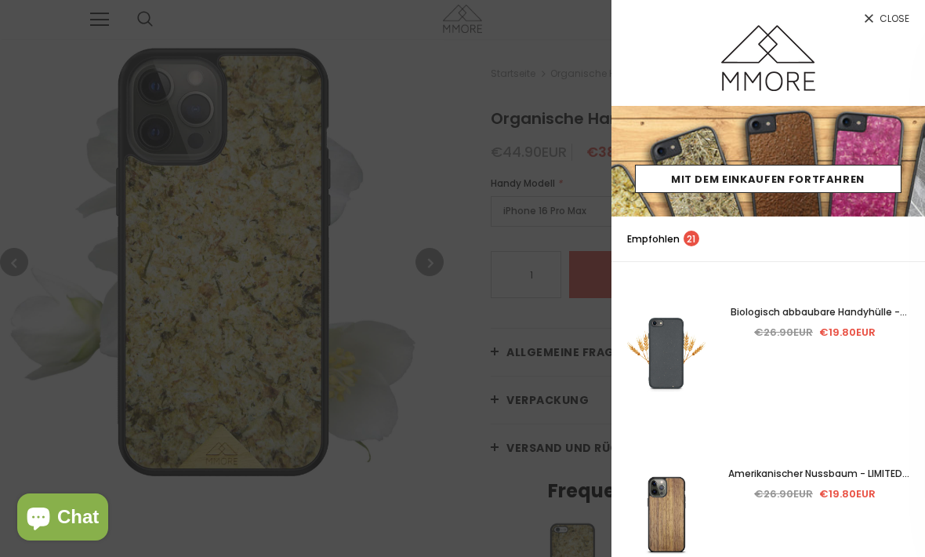
click at [883, 24] on span "Close" at bounding box center [895, 18] width 30 height 9
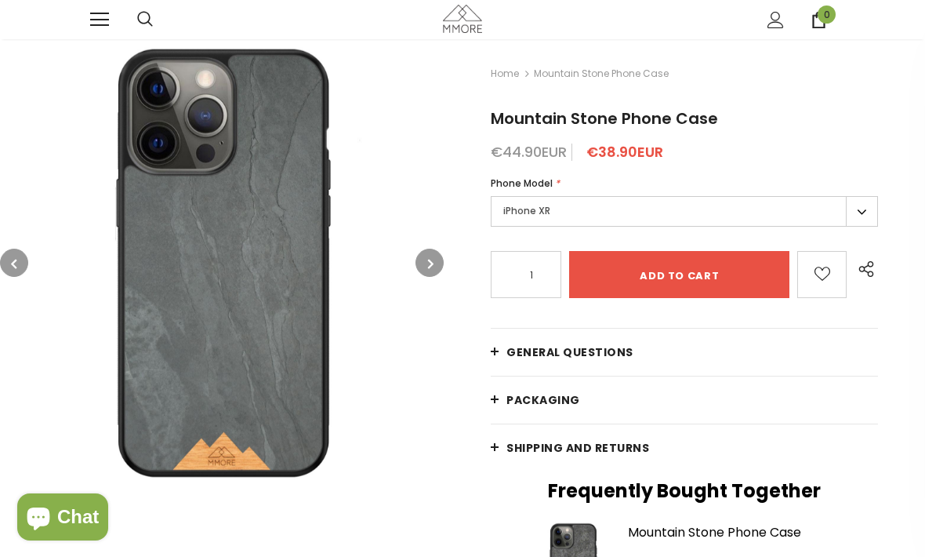
click at [863, 212] on label "iPhone XR" at bounding box center [684, 211] width 387 height 31
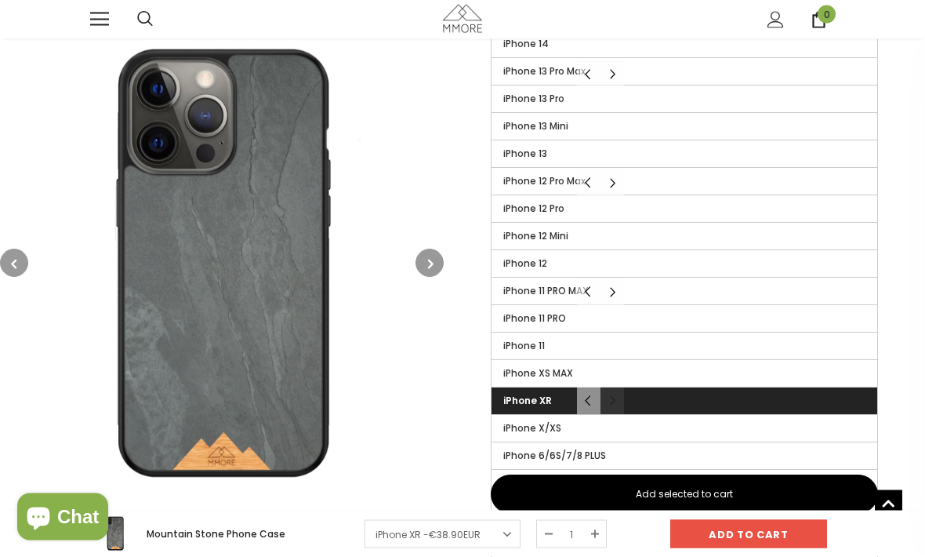
scroll to position [536, 0]
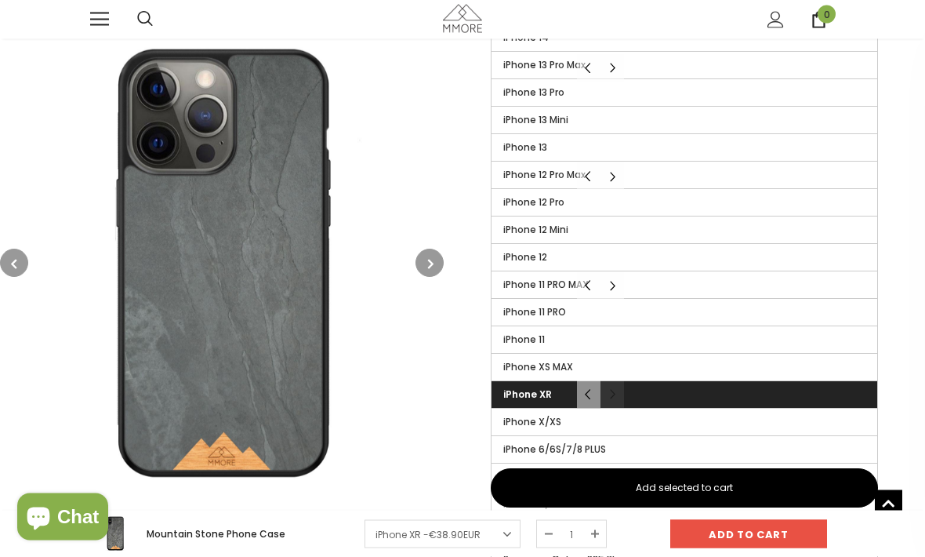
click at [642, 397] on label "iPhone XR" at bounding box center [685, 395] width 386 height 27
click at [0, 0] on input "iPhone XR" at bounding box center [0, 0] width 0 height 0
click at [644, 397] on label "iPhone XR" at bounding box center [685, 394] width 386 height 27
click at [0, 0] on input "iPhone XR" at bounding box center [0, 0] width 0 height 0
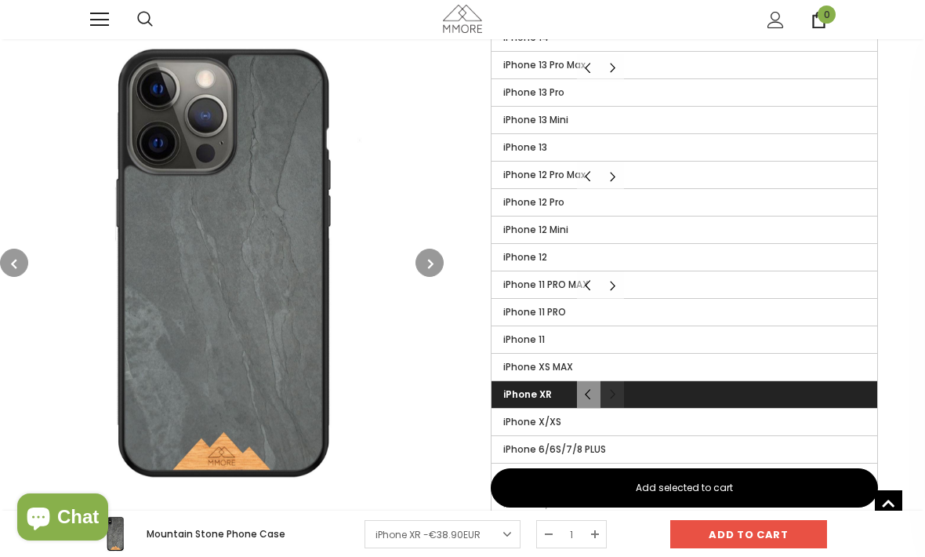
click at [646, 394] on label "iPhone XR" at bounding box center [685, 394] width 386 height 27
click at [0, 0] on input "iPhone XR" at bounding box center [0, 0] width 0 height 0
click at [645, 394] on label "iPhone XR" at bounding box center [685, 394] width 386 height 27
click at [0, 0] on input "iPhone XR" at bounding box center [0, 0] width 0 height 0
click at [638, 398] on label "iPhone XR" at bounding box center [685, 394] width 386 height 27
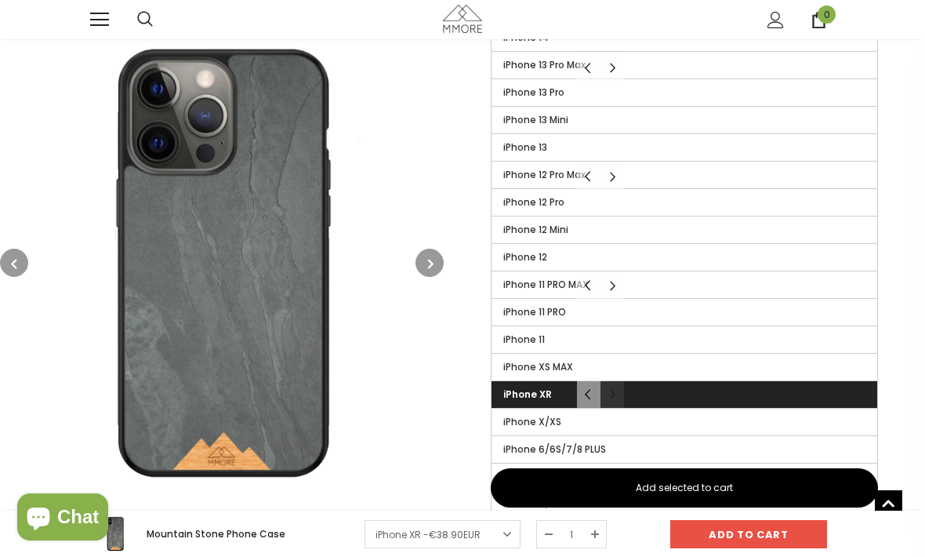
click at [0, 0] on input "iPhone XR" at bounding box center [0, 0] width 0 height 0
click at [637, 398] on label "iPhone XR" at bounding box center [685, 394] width 386 height 27
click at [0, 0] on input "iPhone XR" at bounding box center [0, 0] width 0 height 0
click at [649, 384] on label "iPhone XR" at bounding box center [685, 394] width 386 height 27
click at [0, 0] on input "iPhone XR" at bounding box center [0, 0] width 0 height 0
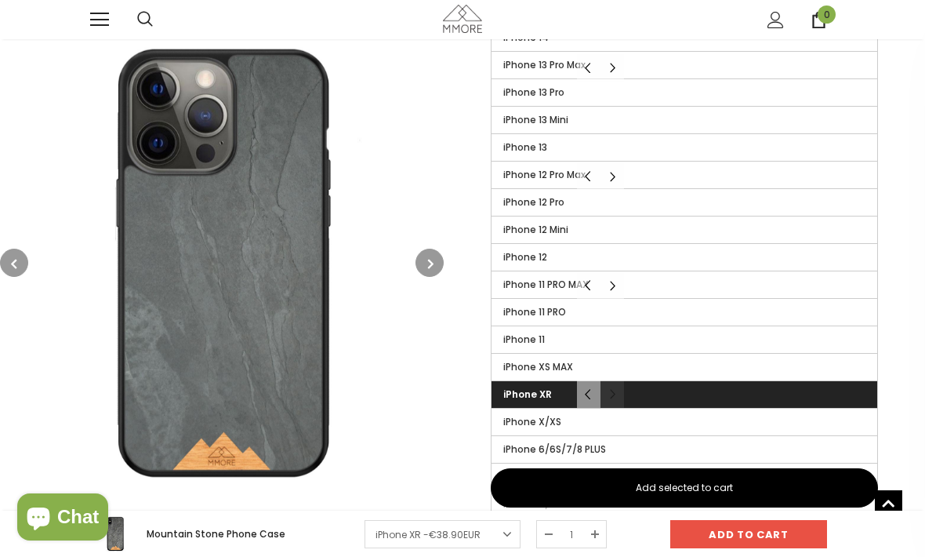
click at [649, 383] on label "iPhone XR" at bounding box center [685, 394] width 386 height 27
click at [0, 0] on input "iPhone XR" at bounding box center [0, 0] width 0 height 0
click at [658, 359] on label "iPhone XS MAX" at bounding box center [685, 367] width 386 height 27
click at [0, 0] on input "iPhone XS MAX" at bounding box center [0, 0] width 0 height 0
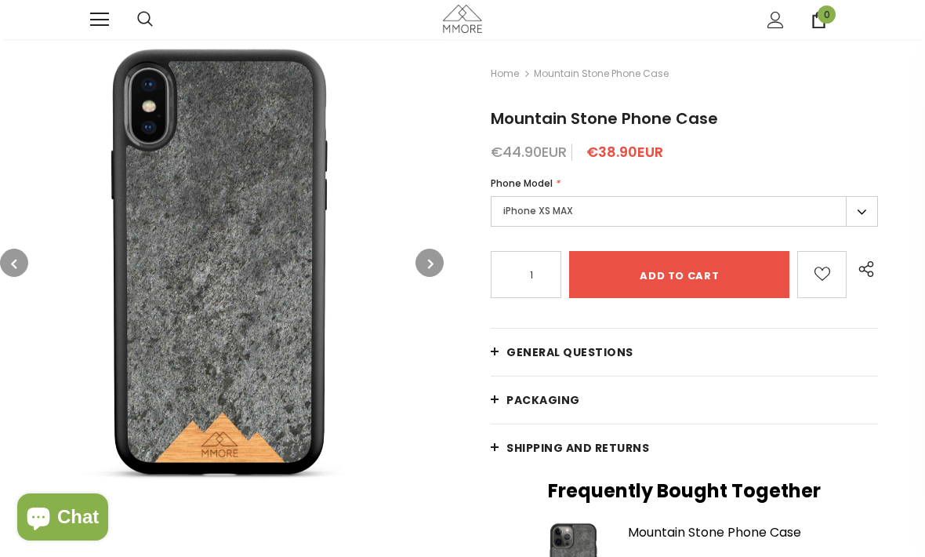
click at [630, 201] on label "iPhone XS MAX" at bounding box center [684, 211] width 387 height 31
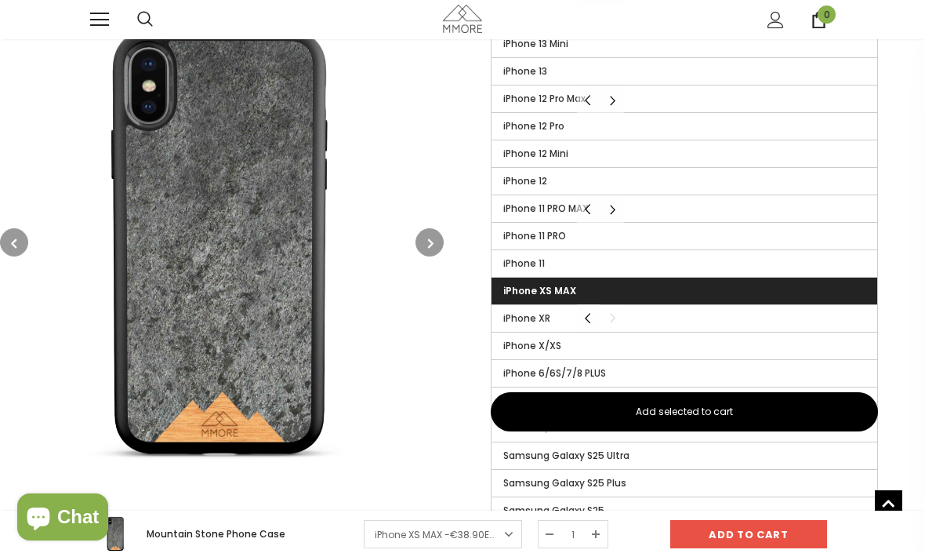
scroll to position [615, 0]
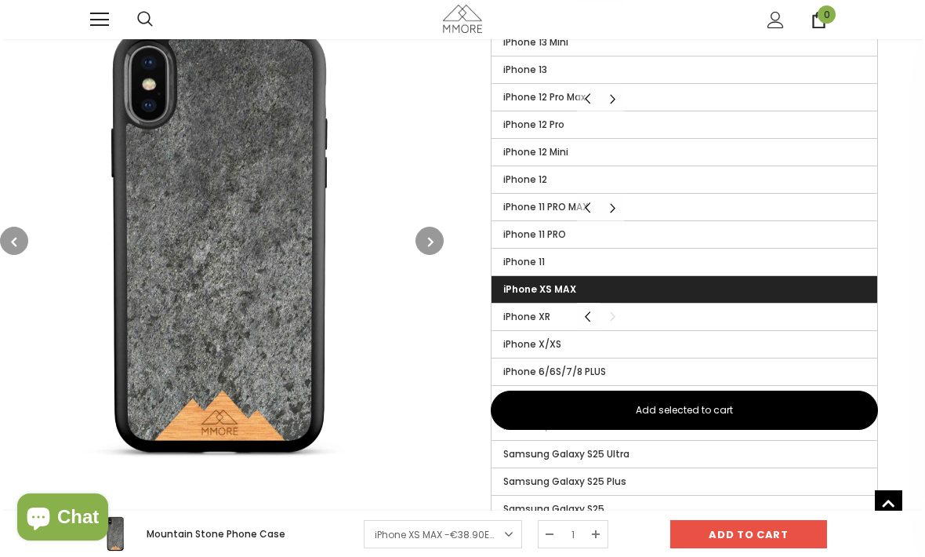
click at [655, 284] on label "iPhone XS MAX" at bounding box center [685, 289] width 386 height 27
click at [0, 0] on input "iPhone XS MAX" at bounding box center [0, 0] width 0 height 0
click at [635, 318] on label "iPhone XR" at bounding box center [685, 317] width 386 height 27
click at [0, 0] on input "iPhone XR" at bounding box center [0, 0] width 0 height 0
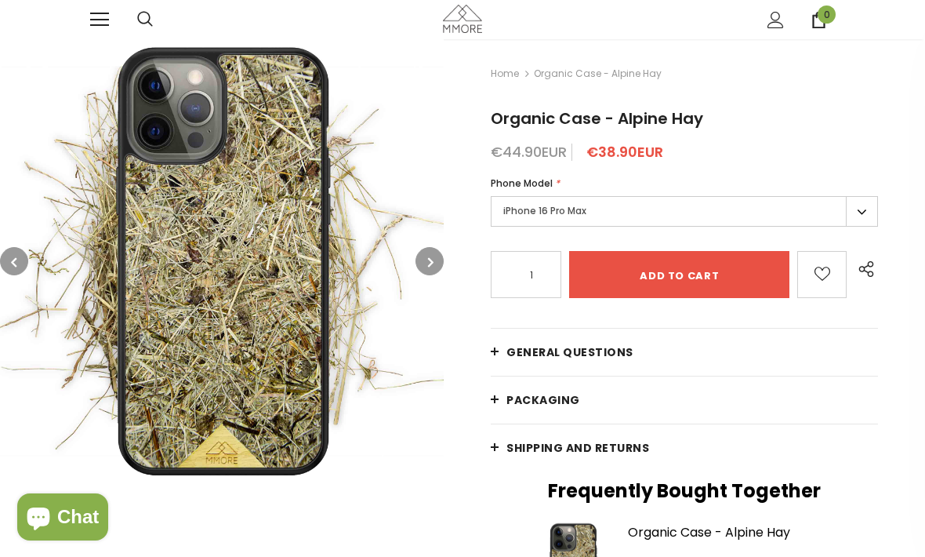
click at [857, 211] on label "iPhone 16 Pro Max" at bounding box center [684, 211] width 387 height 31
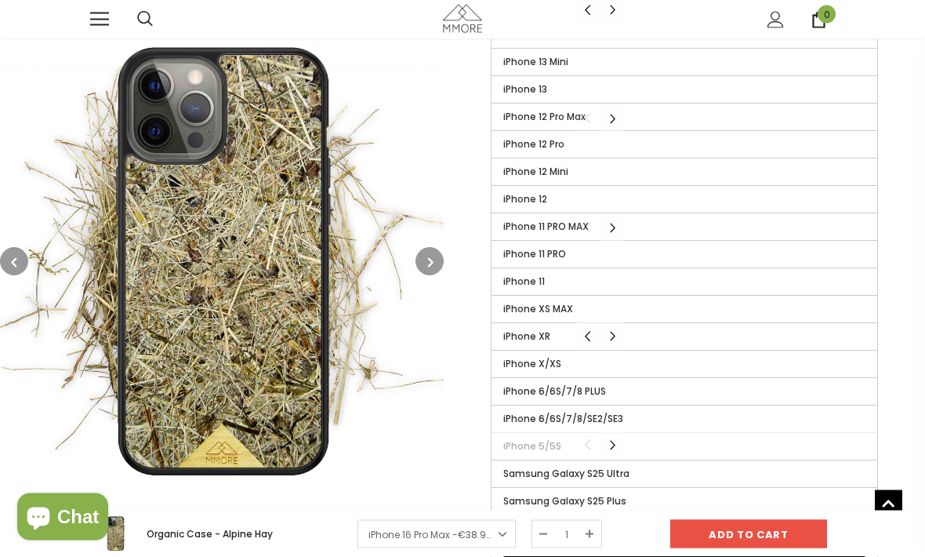
scroll to position [596, 0]
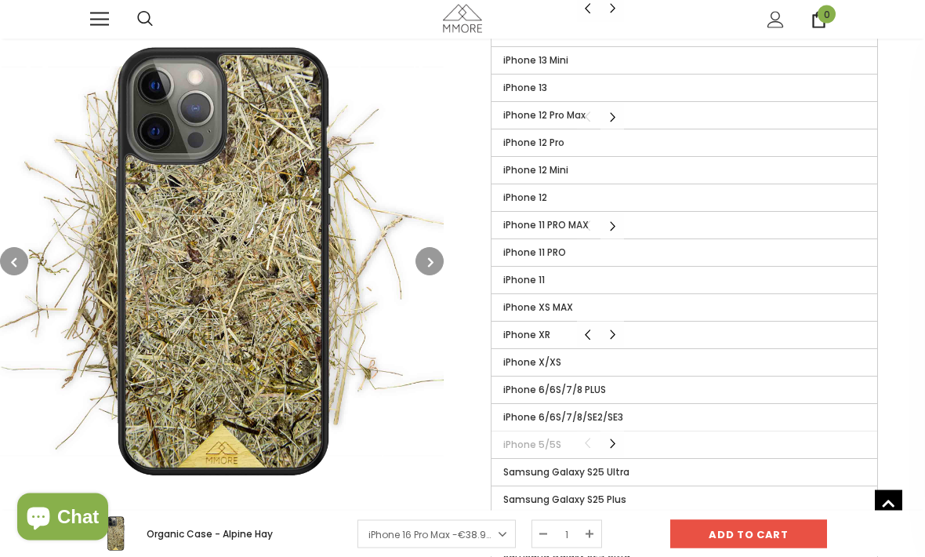
click at [658, 331] on label "iPhone XR" at bounding box center [685, 335] width 386 height 27
click at [0, 0] on input "iPhone XR" at bounding box center [0, 0] width 0 height 0
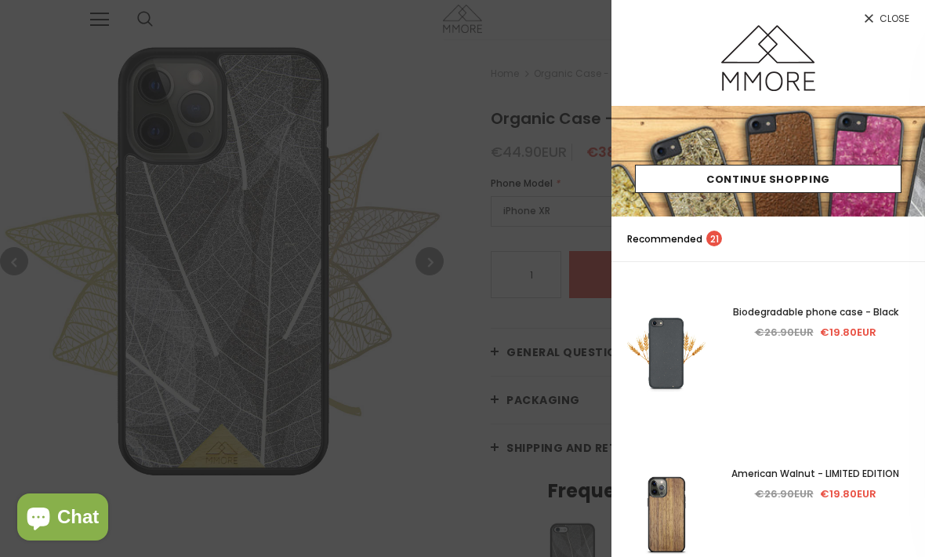
click at [889, 9] on link "Close" at bounding box center [769, 12] width 314 height 25
